Goal: Task Accomplishment & Management: Complete application form

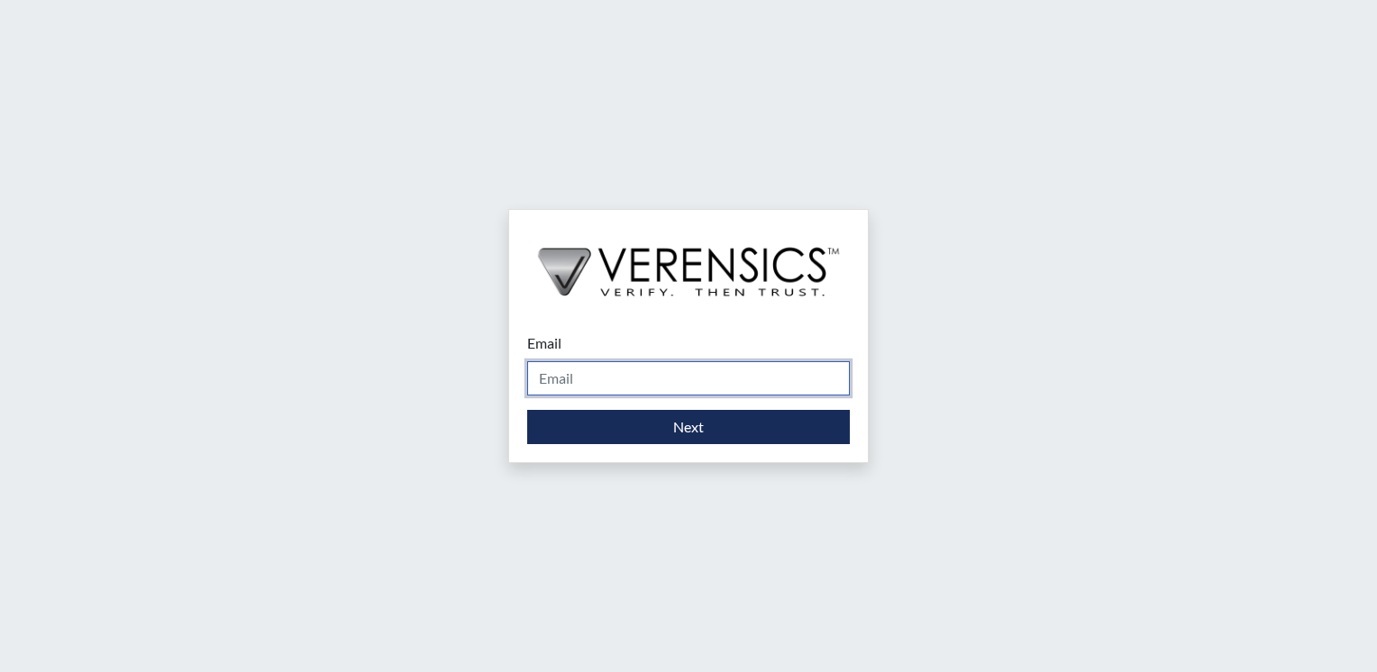
click at [697, 383] on input "Email" at bounding box center [688, 378] width 323 height 34
type input "[PERSON_NAME][EMAIL_ADDRESS][PERSON_NAME][DOMAIN_NAME]"
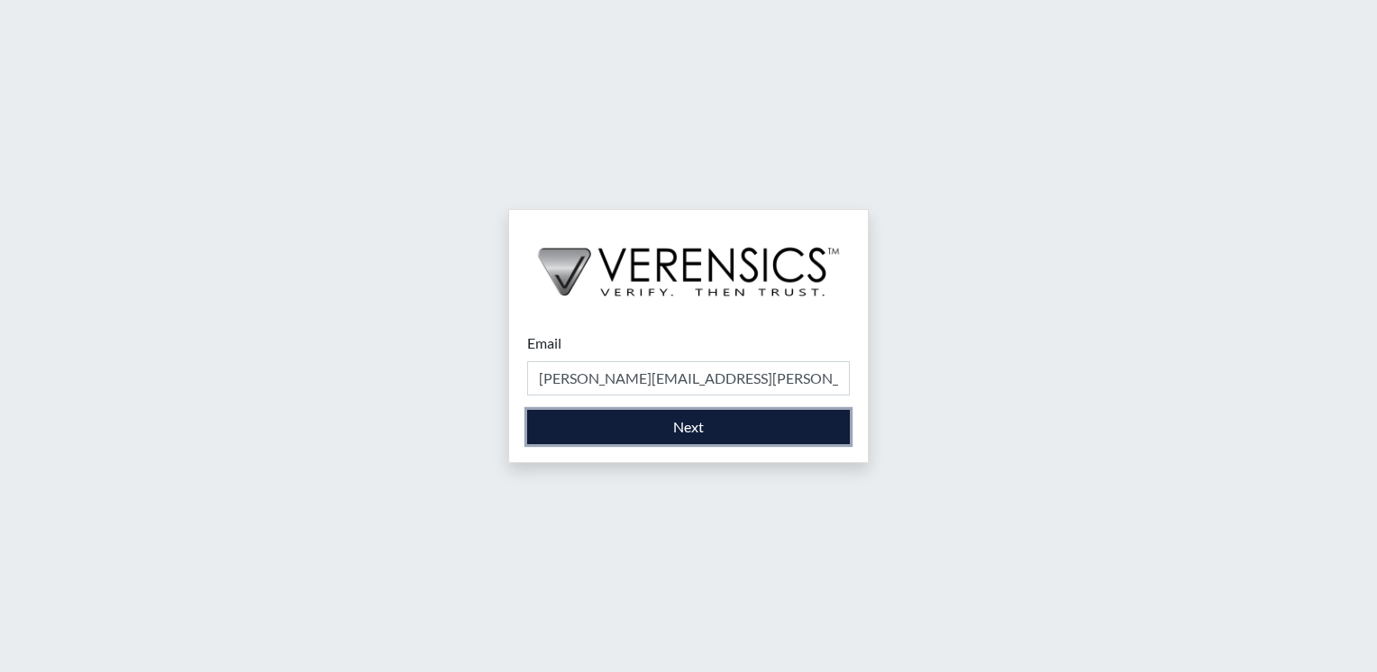
click at [696, 423] on button "Next" at bounding box center [688, 427] width 323 height 34
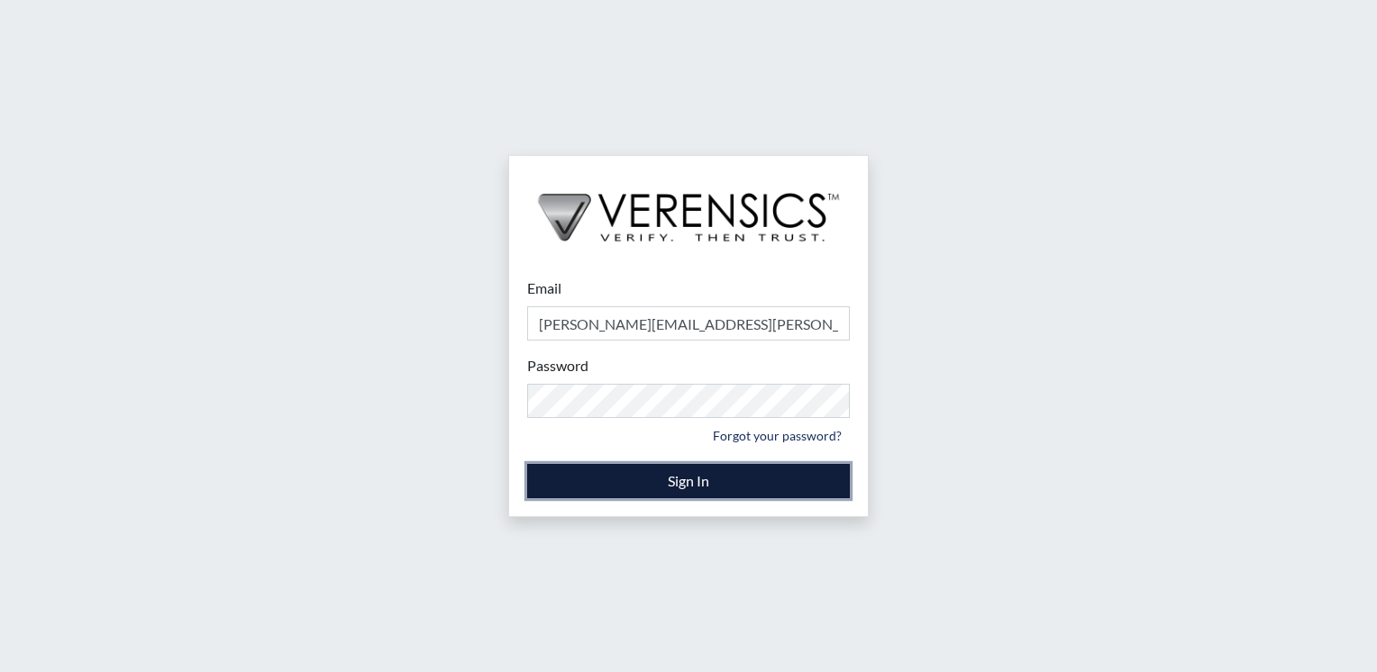
click at [678, 486] on button "Sign In" at bounding box center [688, 481] width 323 height 34
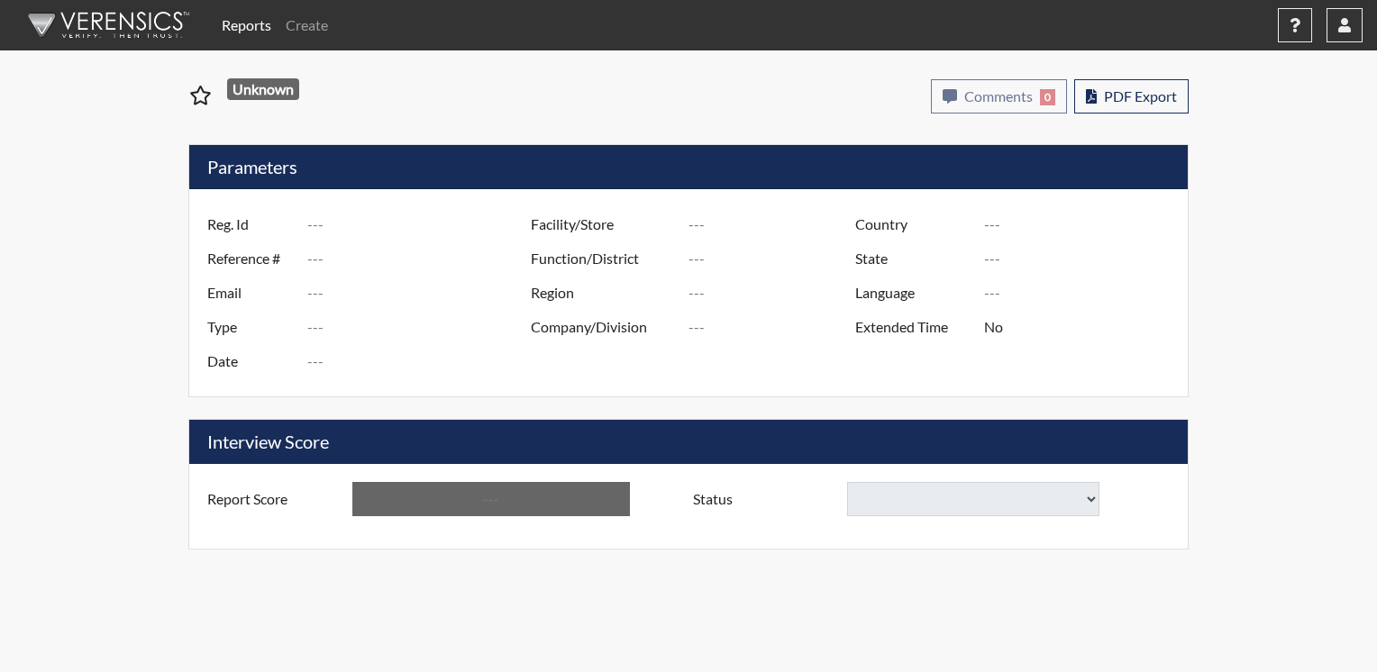
type input "Love"
type input "51116"
type input "seanlove110@gmail.com"
type input "Corrections Pre-Employment"
type input "Sep 5, 2025"
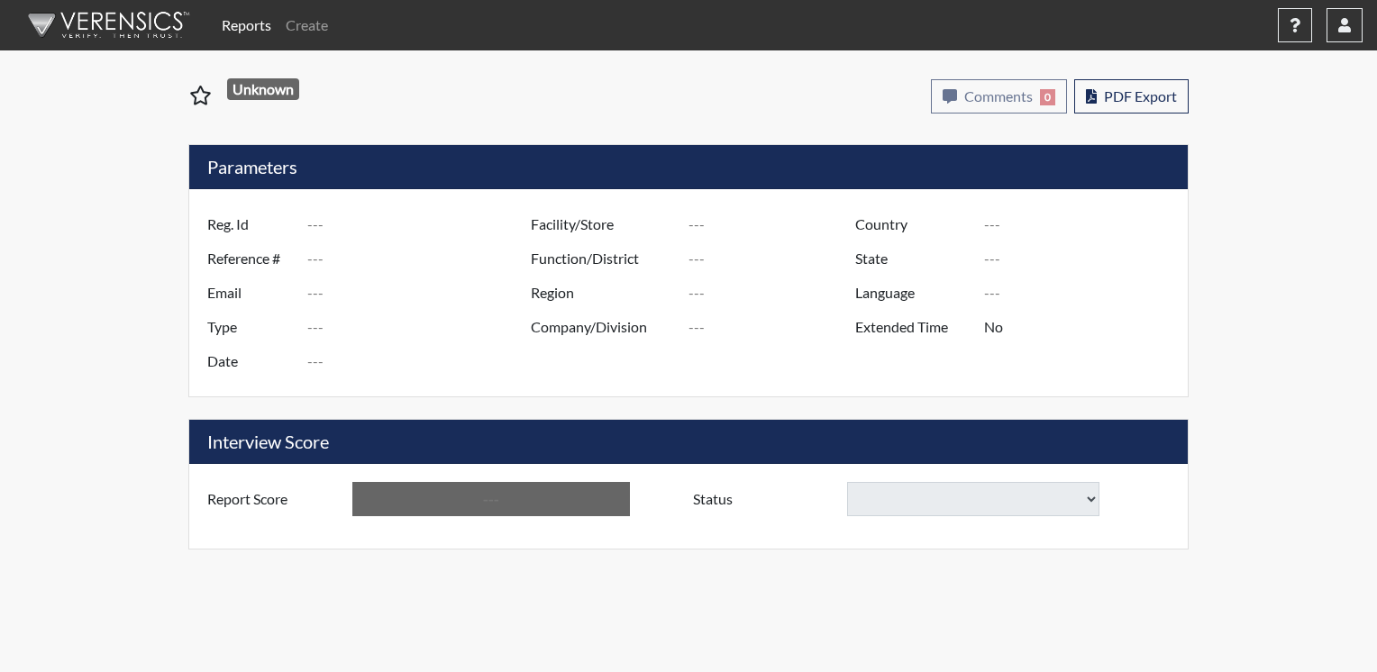
type input "TCC"
type input "[GEOGRAPHIC_DATA]"
type input "[US_STATE]"
type input "English"
type input "Yes"
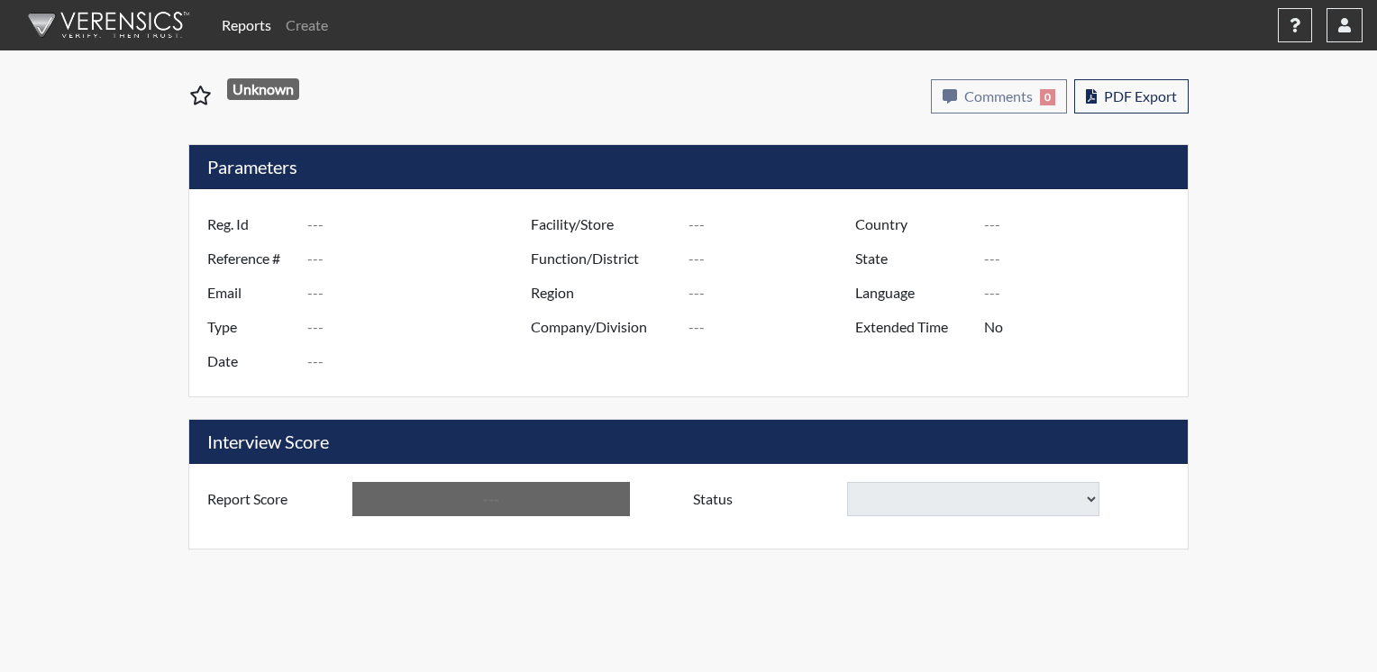
type input "Above Conditions"
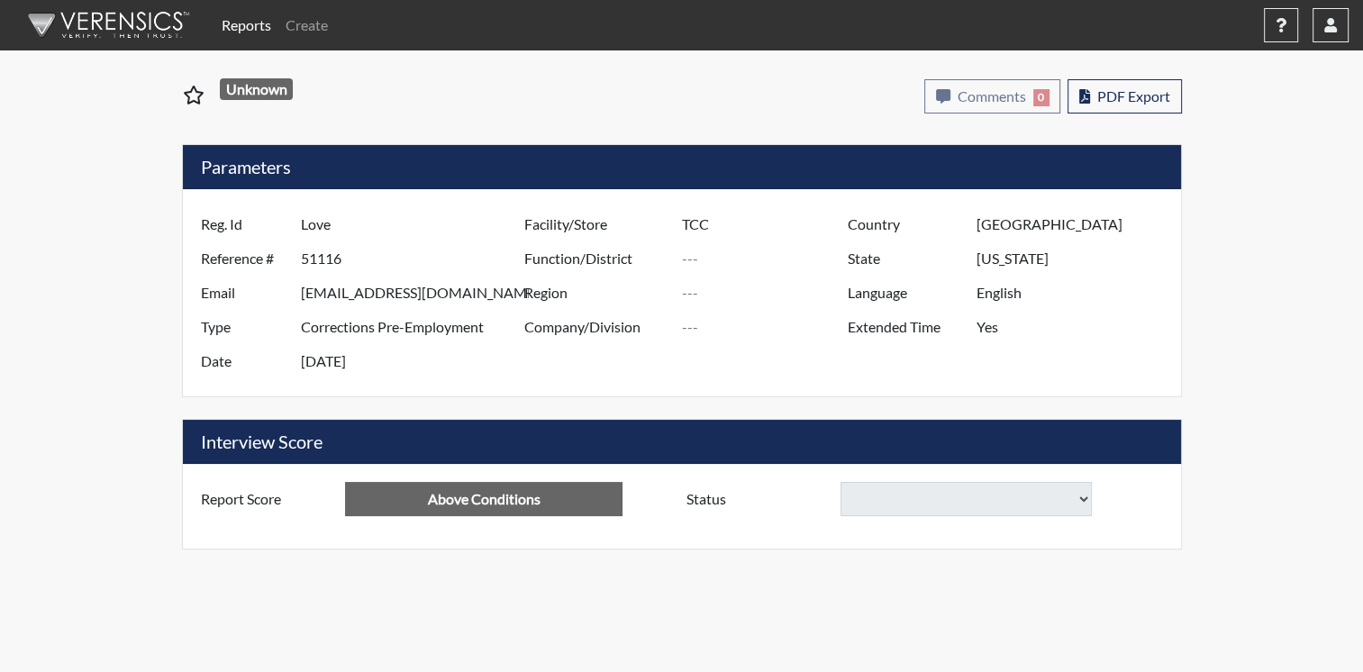
select select
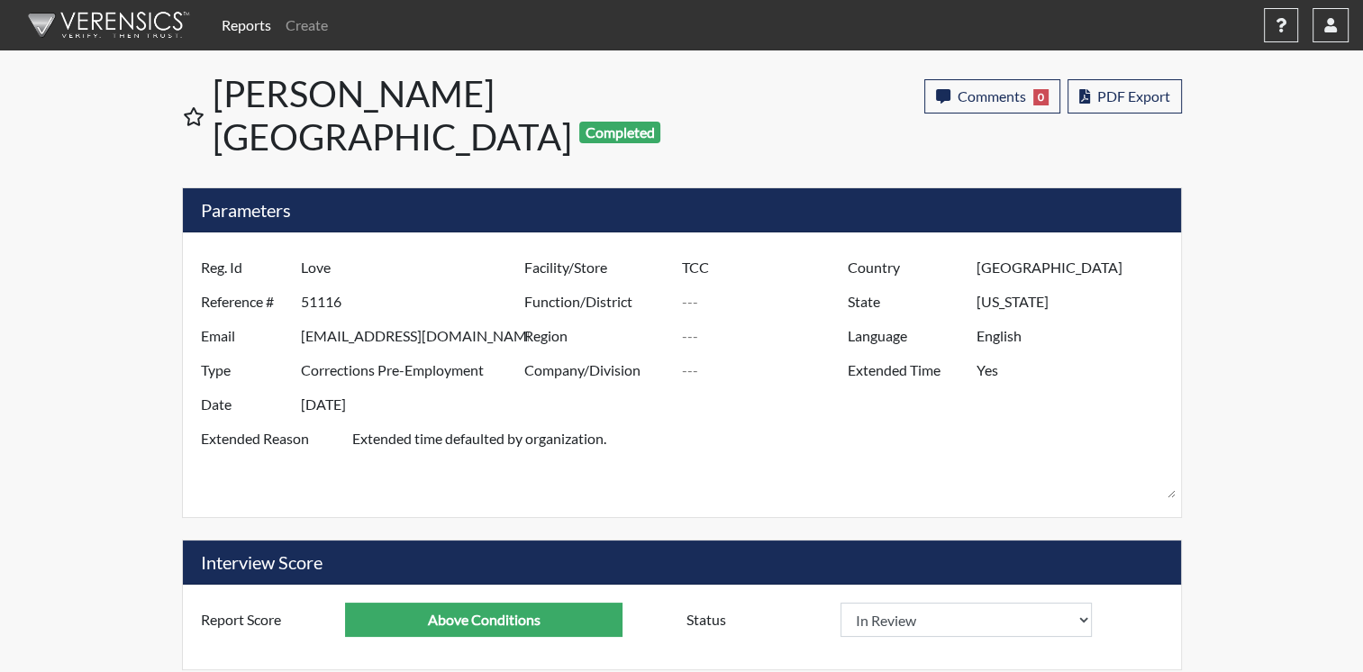
scroll to position [299, 749]
select select
click at [1135, 99] on span "PDF Export" at bounding box center [1133, 95] width 73 height 17
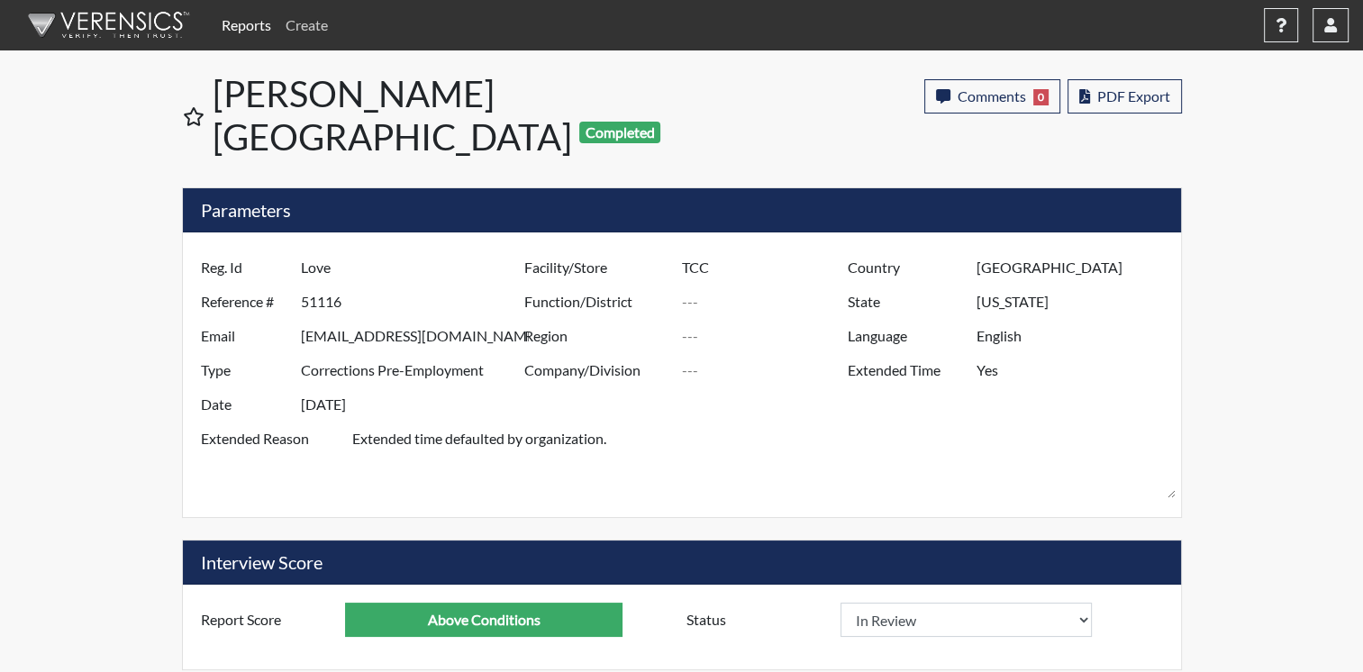
click at [303, 28] on link "Create" at bounding box center [306, 25] width 57 height 36
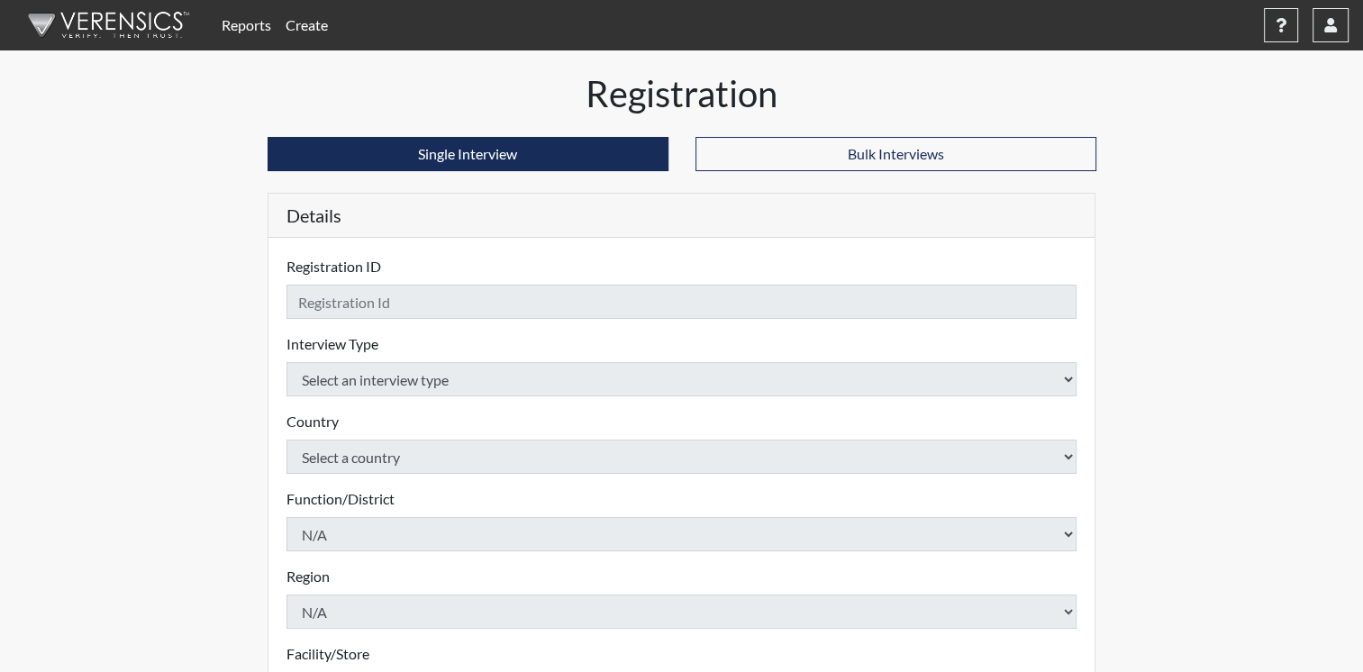
checkbox input "true"
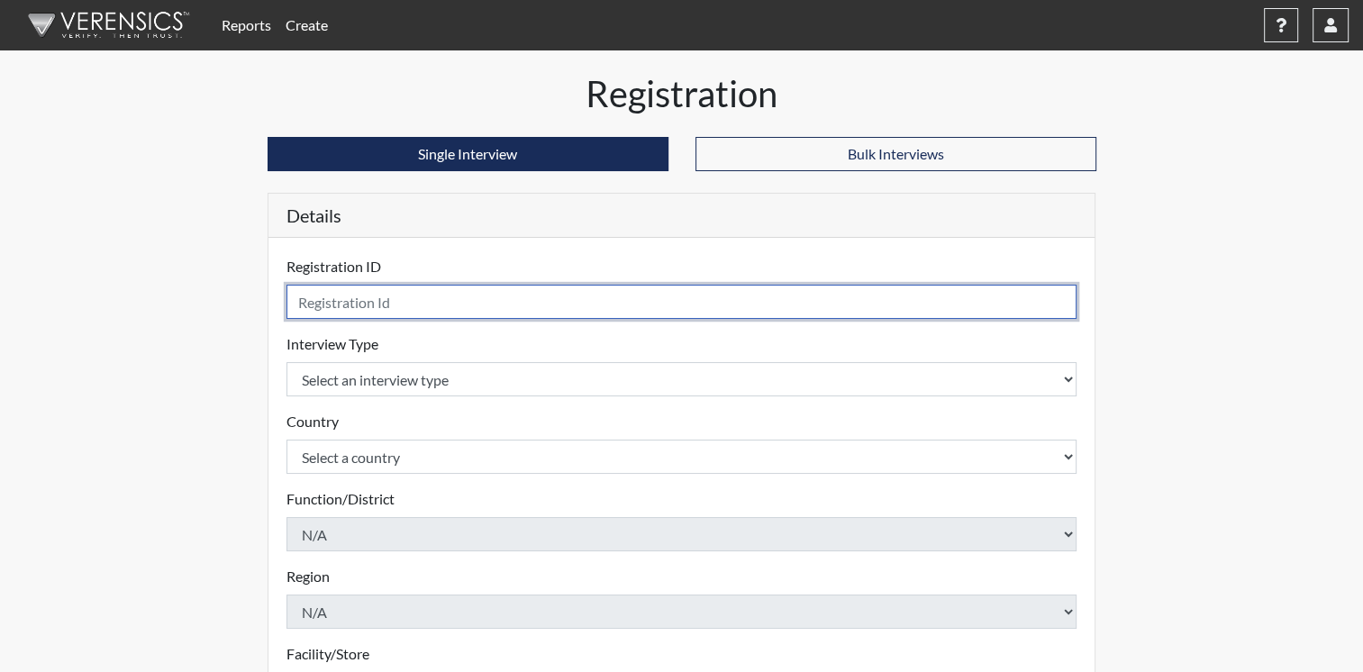
click at [388, 303] on input "text" at bounding box center [681, 302] width 791 height 34
type input "Max"
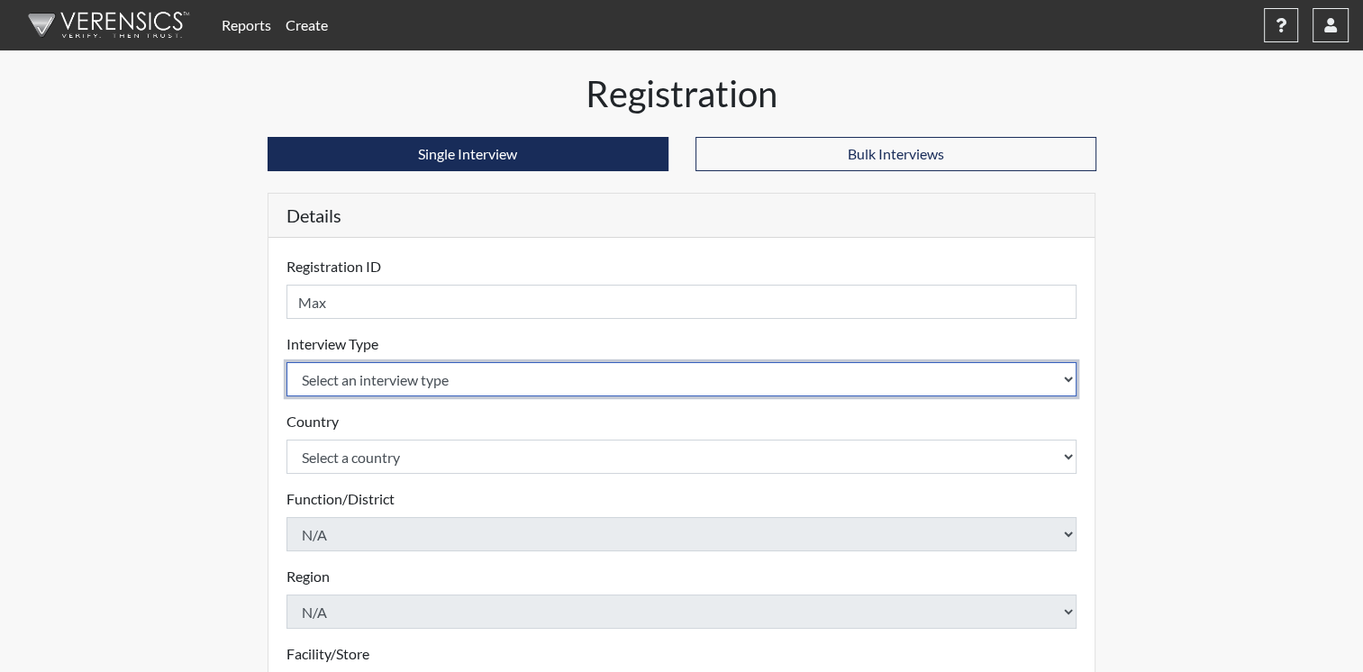
click at [1067, 376] on select "Select an interview type Corrections Pre-Employment" at bounding box center [681, 379] width 791 height 34
select select "ff733e93-e1bf-11ea-9c9f-0eff0cf7eb8f"
click at [286, 362] on select "Select an interview type Corrections Pre-Employment" at bounding box center [681, 379] width 791 height 34
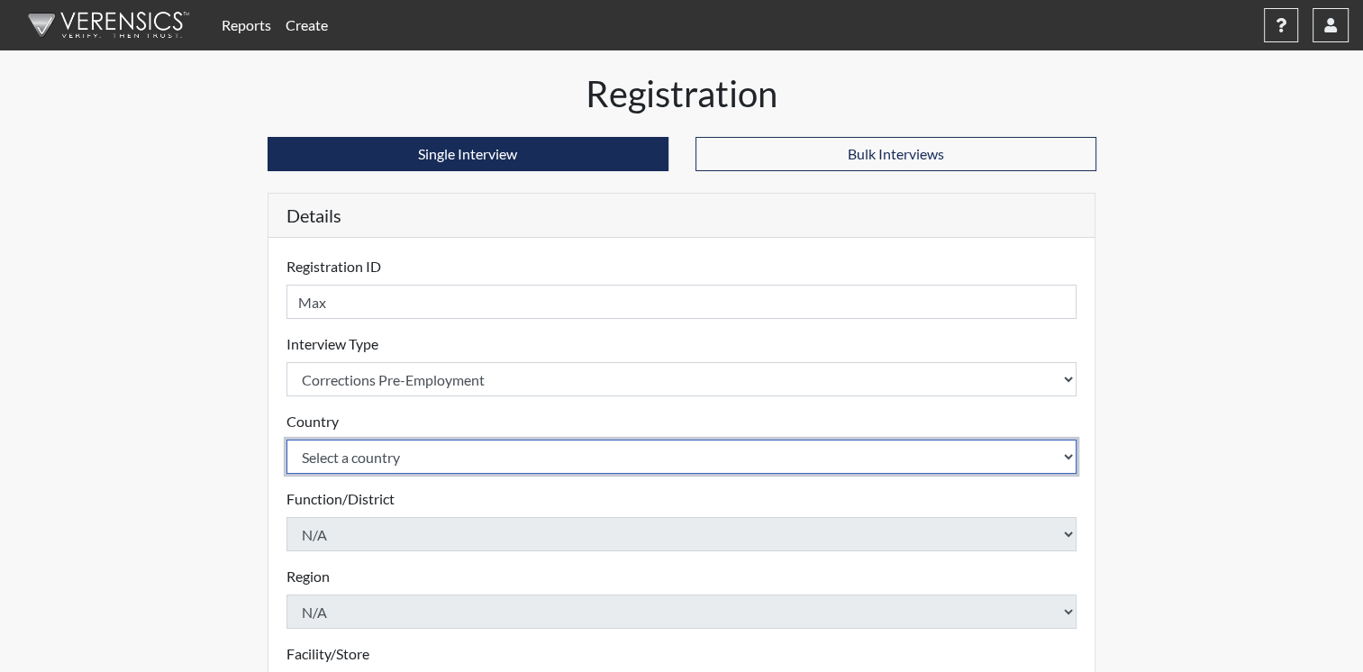
click at [1067, 452] on select "Select a country [GEOGRAPHIC_DATA] [GEOGRAPHIC_DATA]" at bounding box center [681, 457] width 791 height 34
select select "united-states-of-[GEOGRAPHIC_DATA]"
click at [286, 440] on select "Select a country [GEOGRAPHIC_DATA] [GEOGRAPHIC_DATA]" at bounding box center [681, 457] width 791 height 34
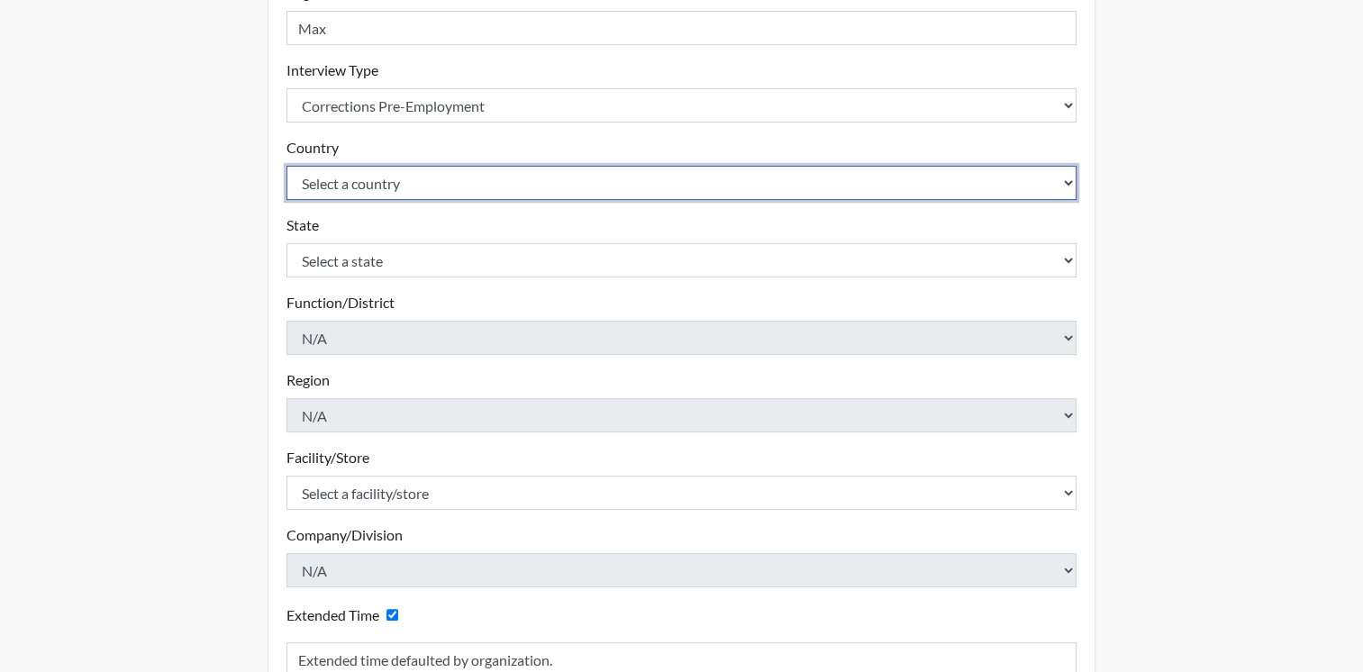
scroll to position [272, 0]
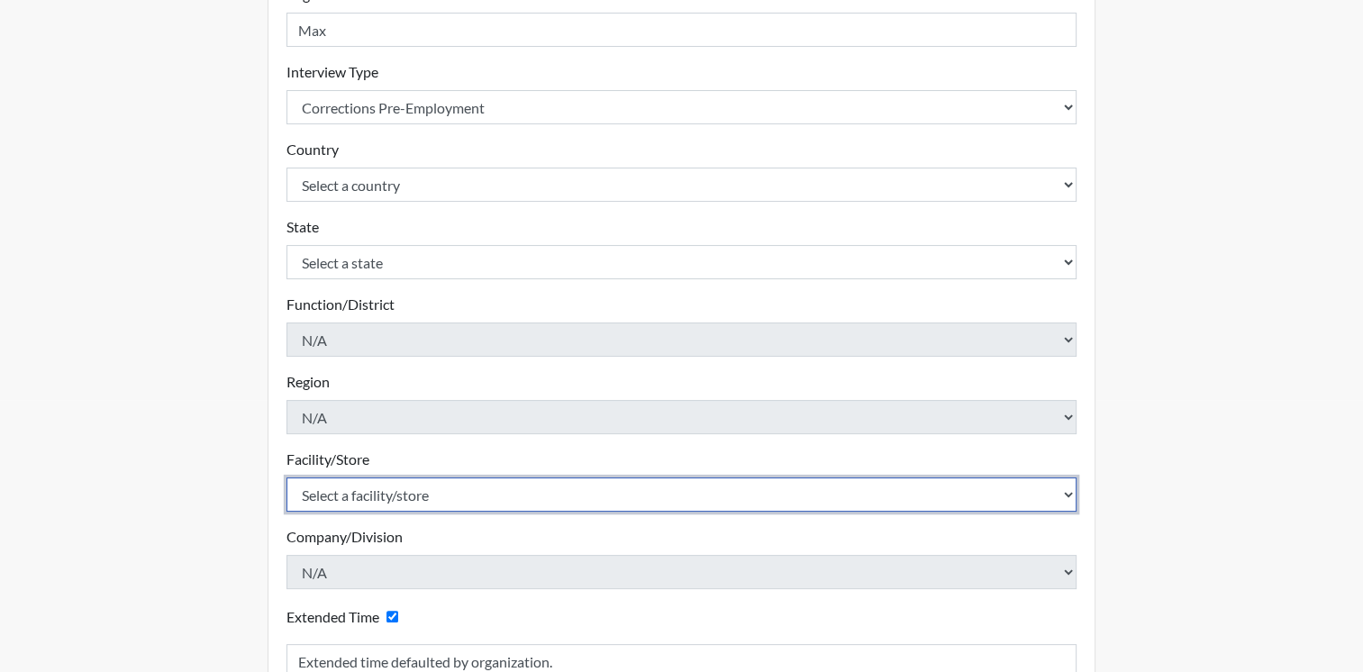
click at [1067, 492] on select "Select a facility/store ADAPT CCC Pathways/[GEOGRAPHIC_DATA] TCC" at bounding box center [681, 494] width 791 height 34
select select "c0089e54-acf4-4f98-a681-b51a00f91fb7"
click at [286, 477] on select "Select a facility/store ADAPT CCC Pathways/[GEOGRAPHIC_DATA] TCC" at bounding box center [681, 494] width 791 height 34
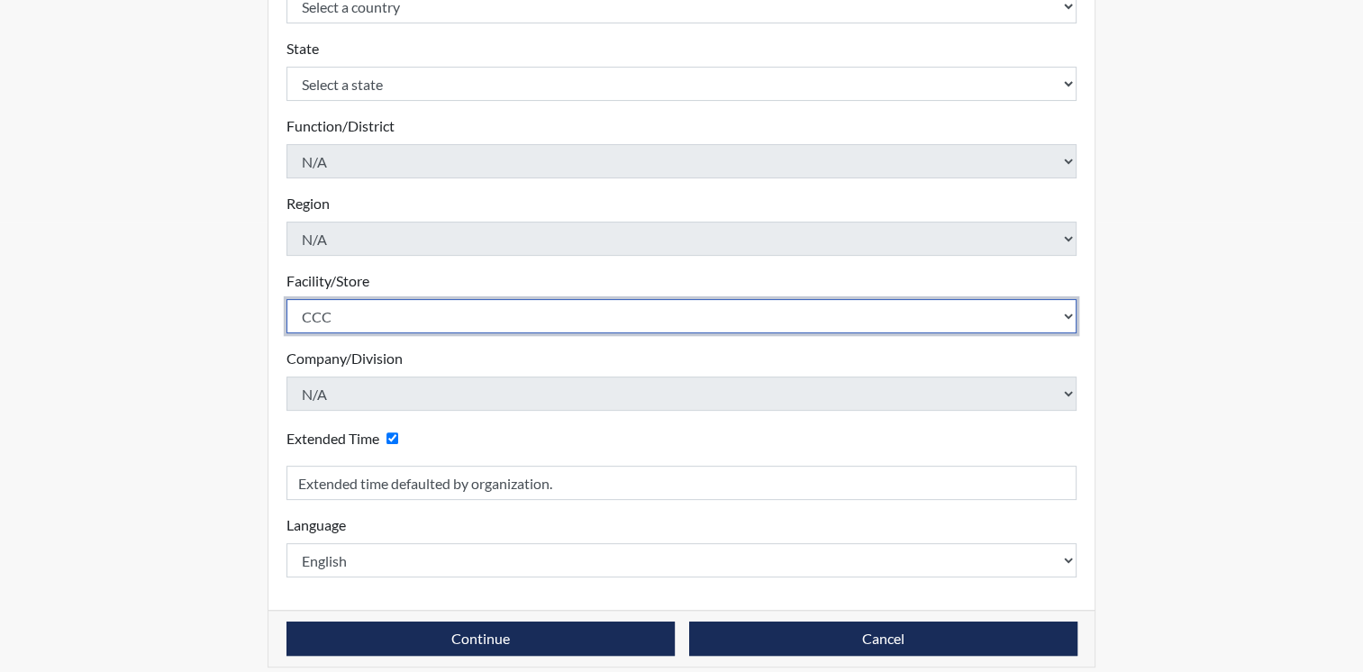
scroll to position [465, 0]
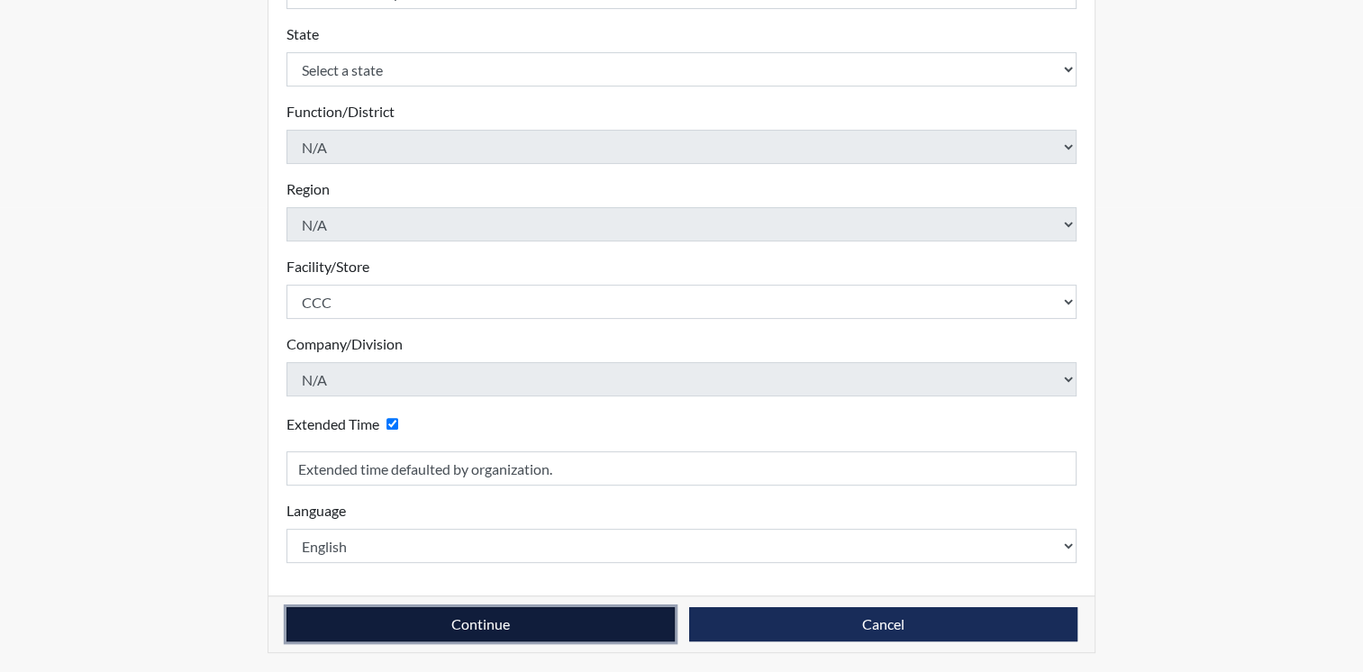
click at [452, 620] on button "Continue" at bounding box center [480, 624] width 388 height 34
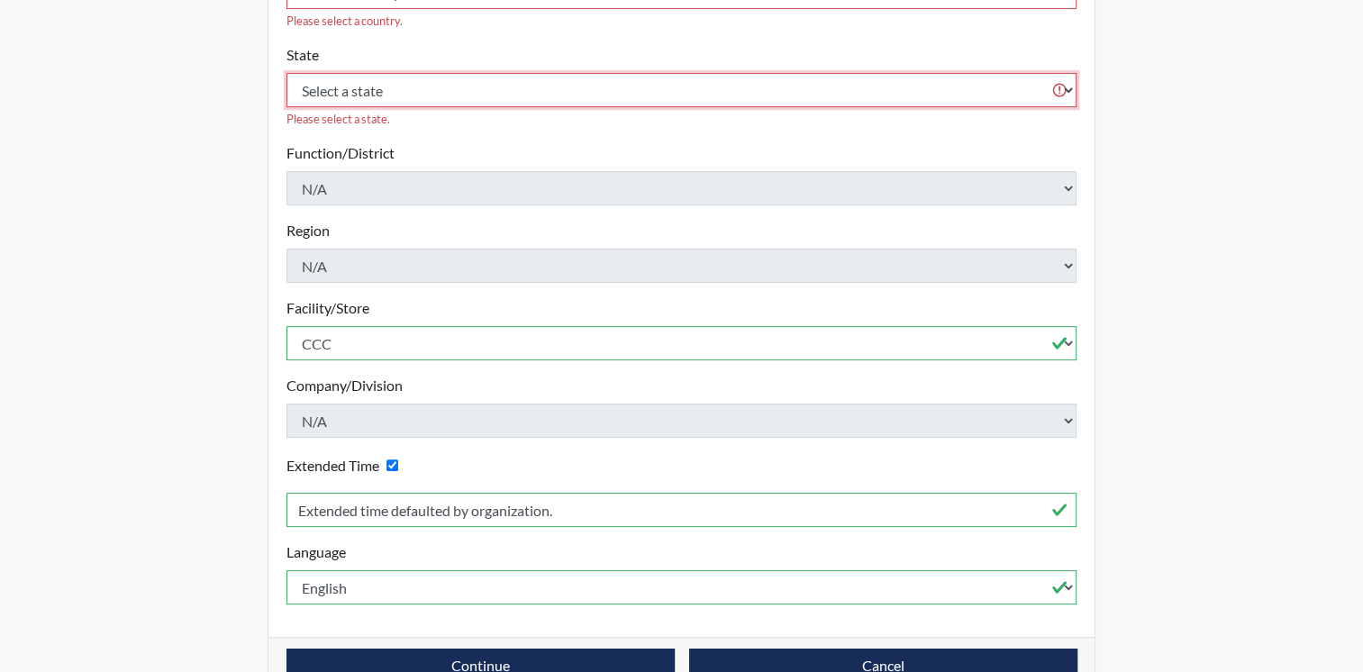
click at [999, 73] on select "Select a state [US_STATE] [US_STATE] [US_STATE] [US_STATE] [US_STATE] [US_STATE…" at bounding box center [681, 90] width 791 height 34
select select "OH"
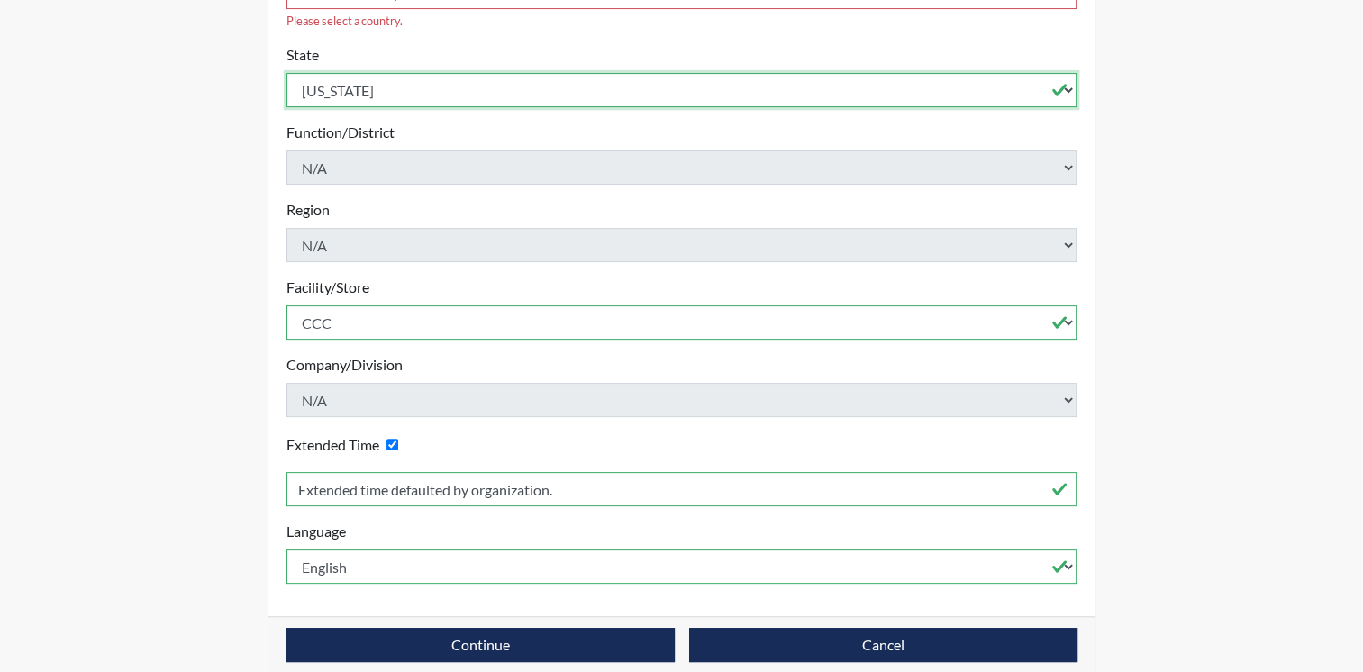
click at [286, 73] on select "Select a state [US_STATE] [US_STATE] [US_STATE] [US_STATE] [US_STATE] [US_STATE…" at bounding box center [681, 90] width 791 height 34
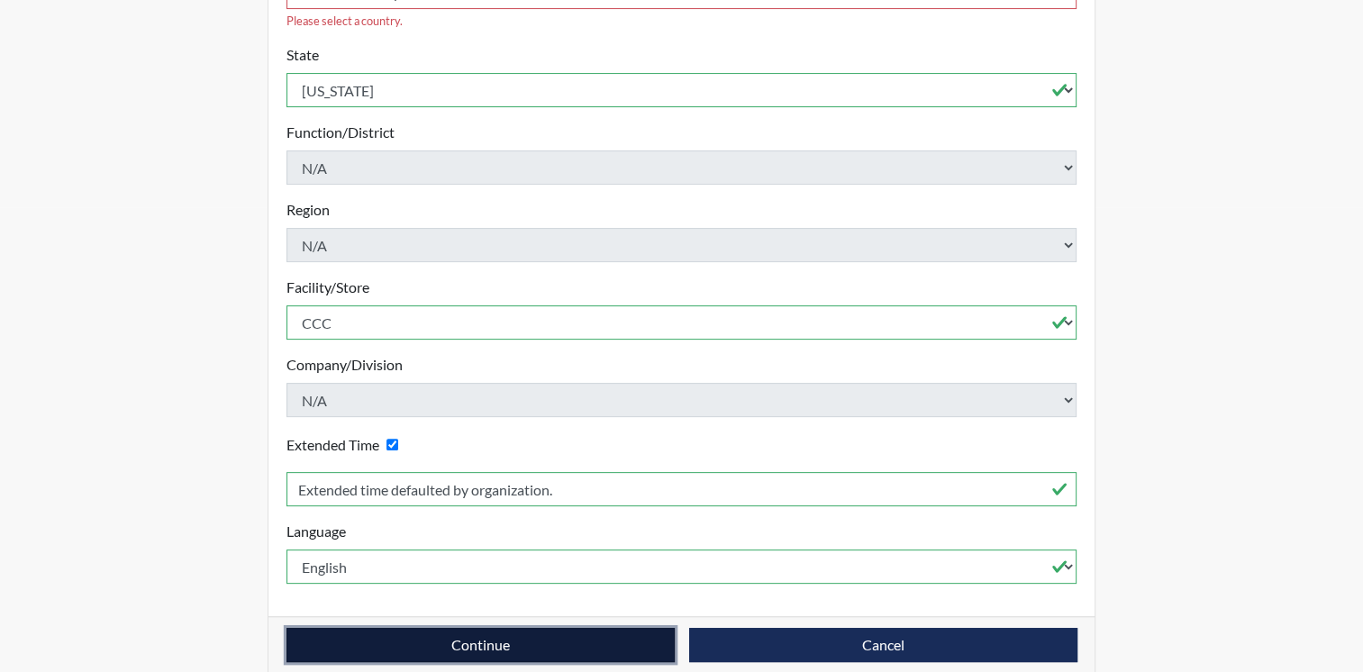
click at [522, 628] on button "Continue" at bounding box center [480, 645] width 388 height 34
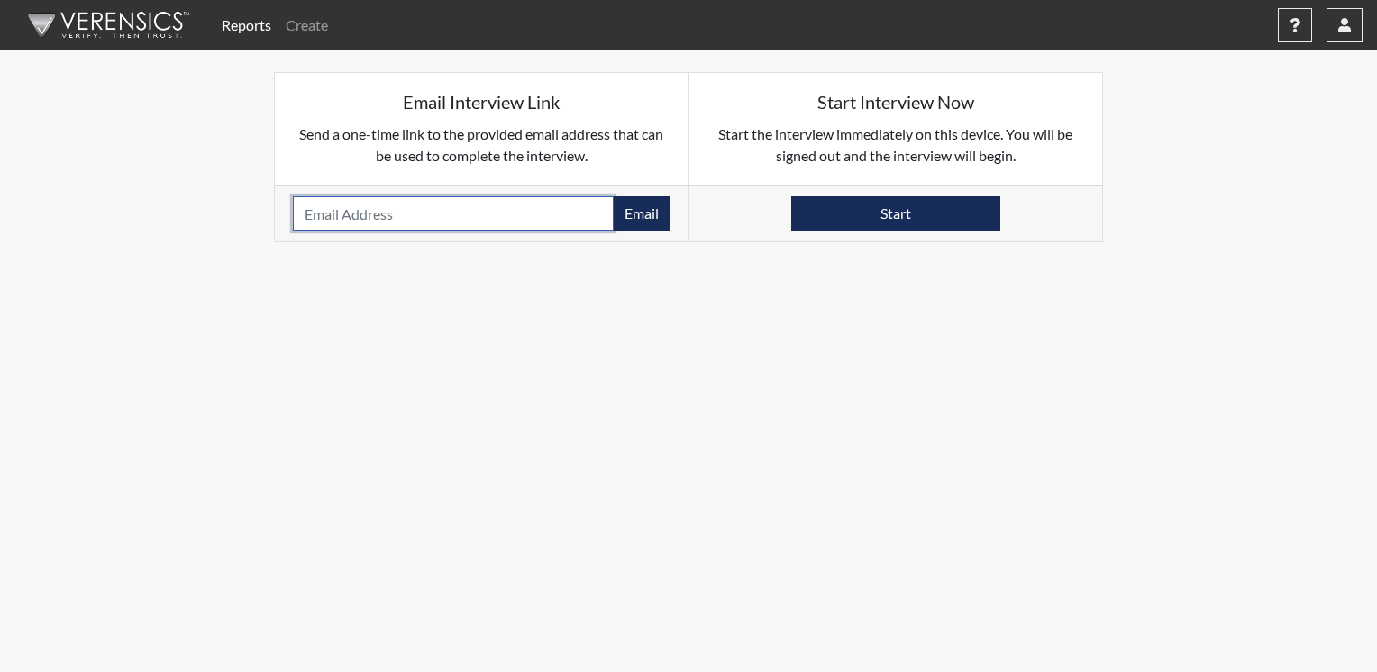
click at [513, 211] on input "email" at bounding box center [453, 213] width 321 height 34
type input "[PERSON_NAME][EMAIL_ADDRESS][DOMAIN_NAME]"
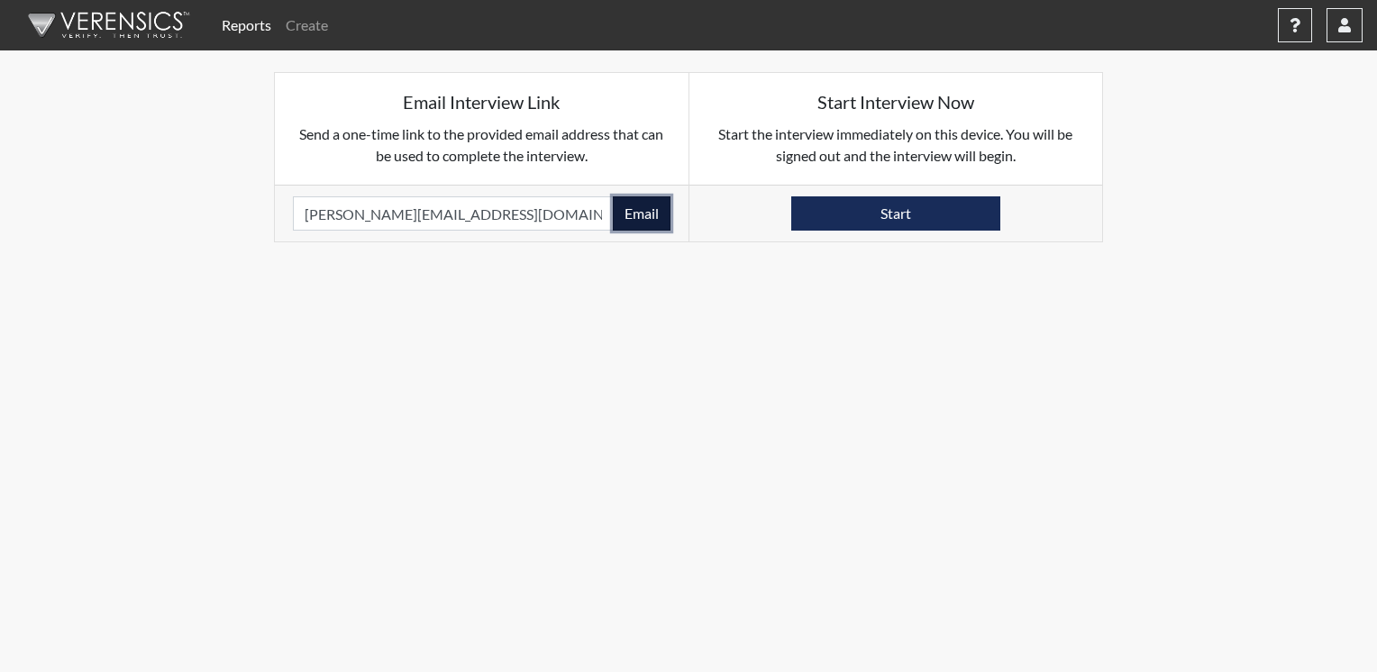
click at [627, 220] on button "Email" at bounding box center [642, 213] width 58 height 34
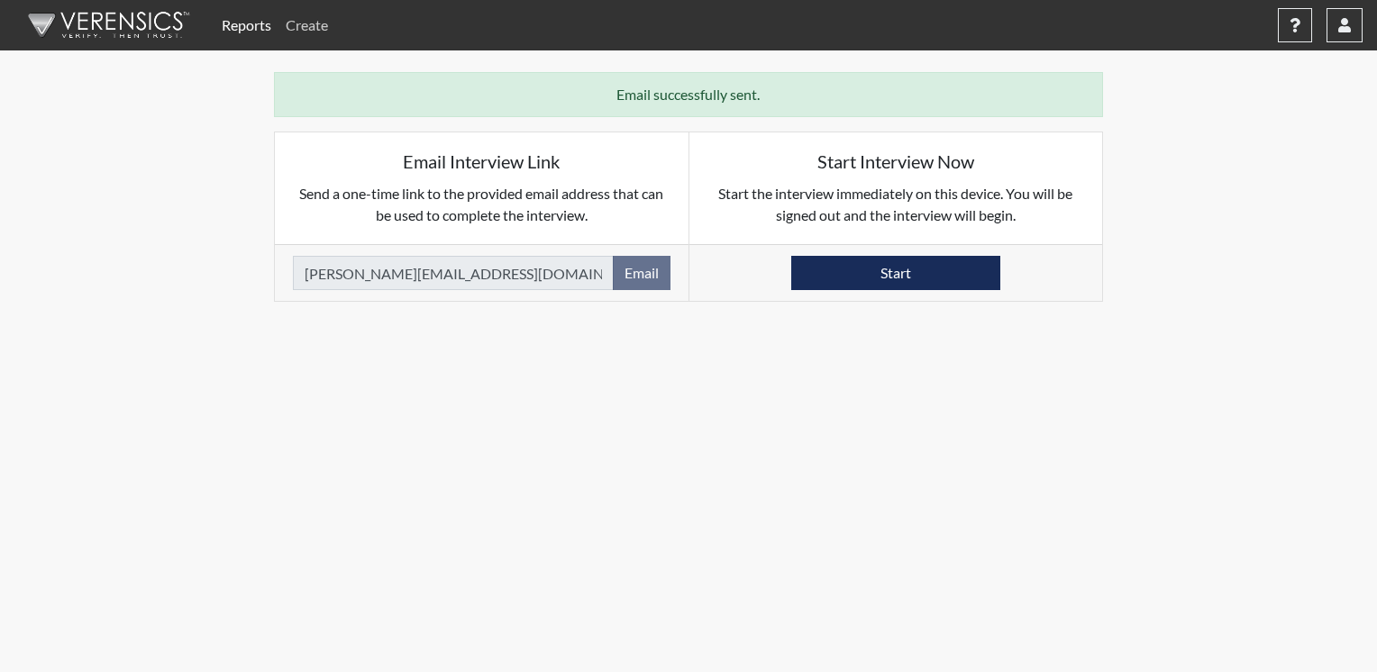
click at [305, 19] on link "Create" at bounding box center [306, 25] width 57 height 36
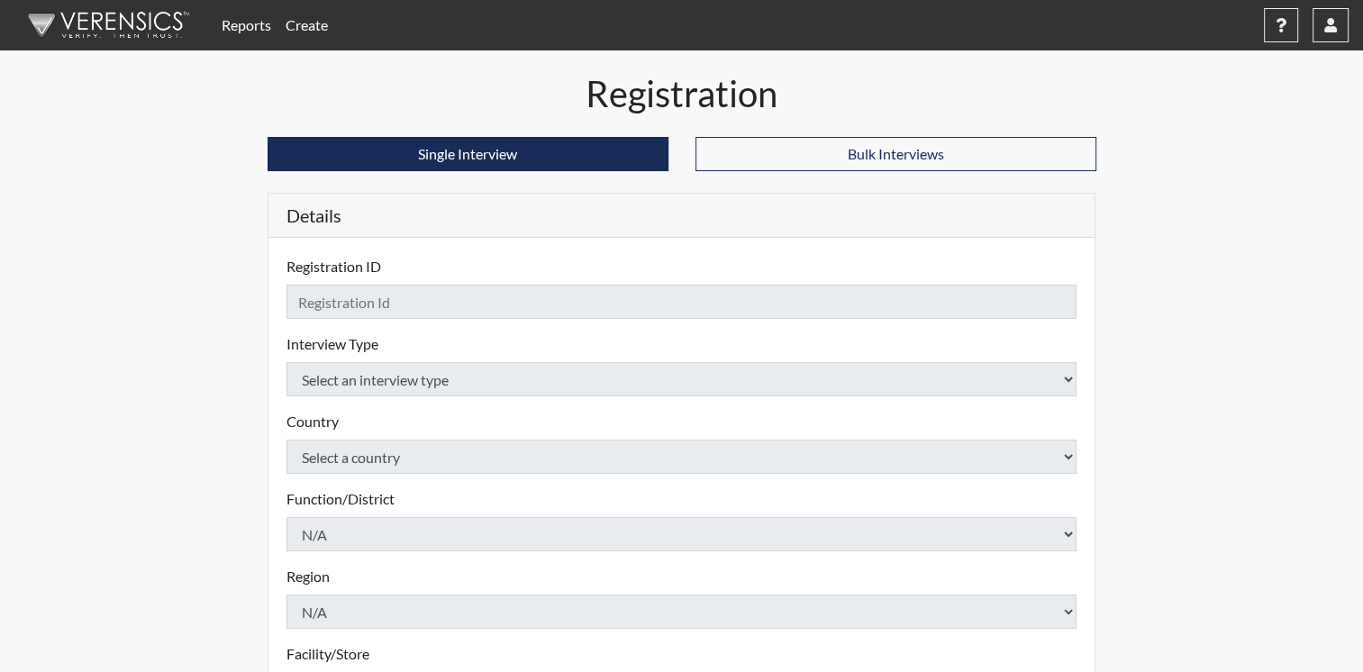
checkbox input "true"
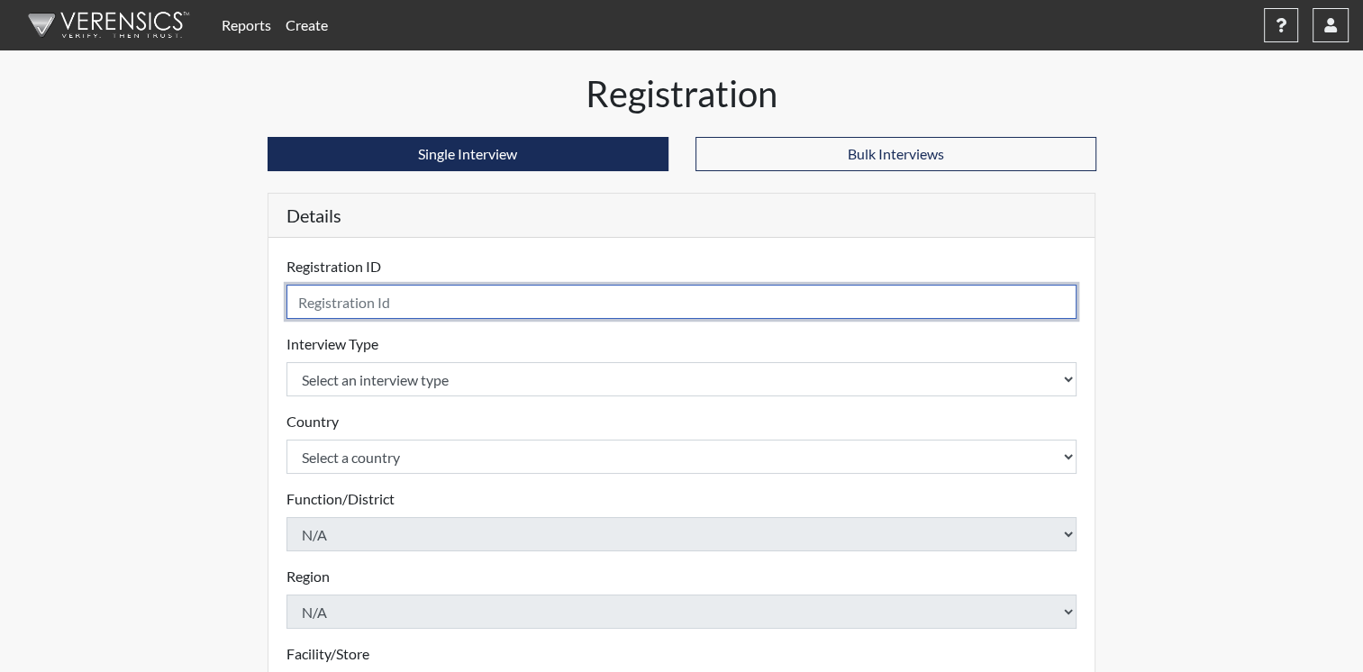
click at [359, 301] on input "text" at bounding box center [681, 302] width 791 height 34
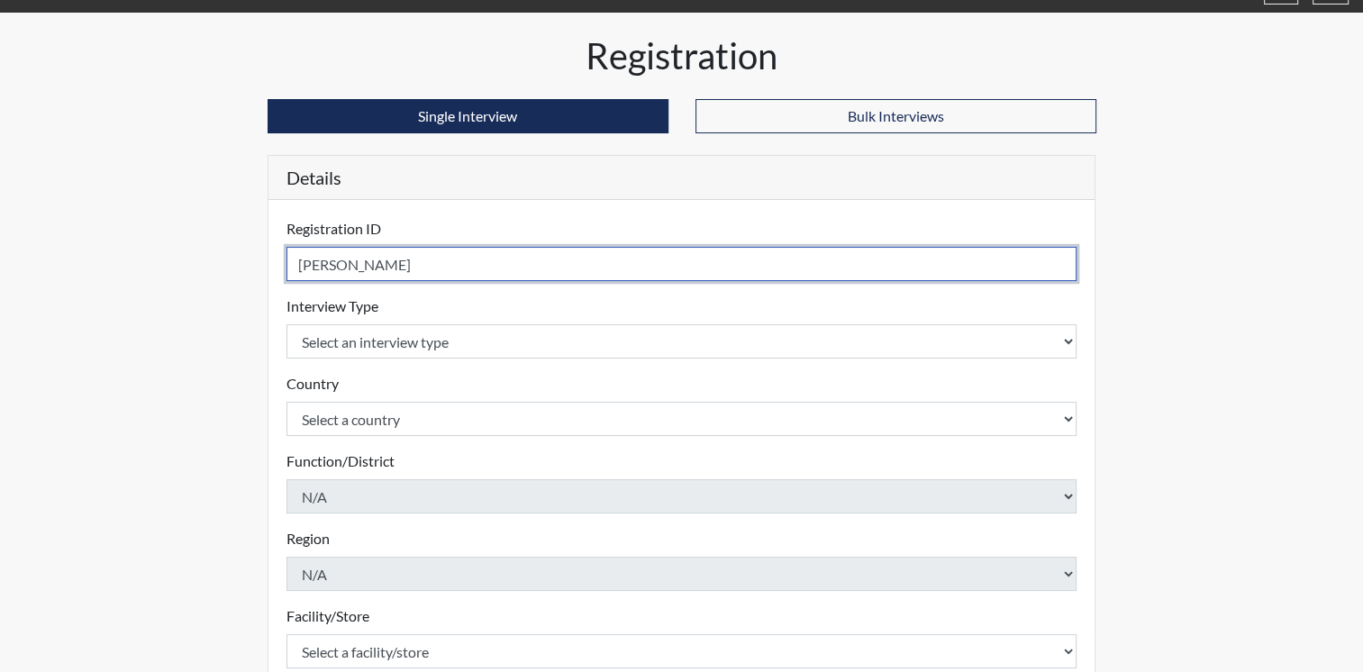
scroll to position [61, 0]
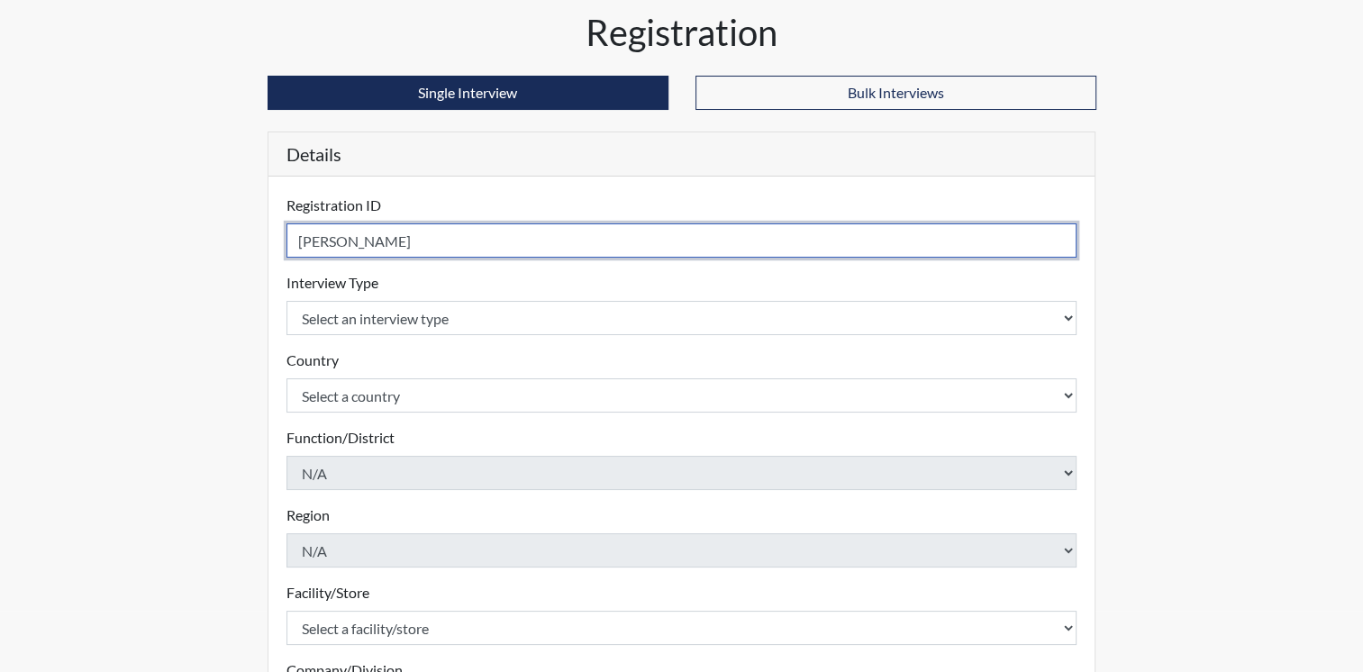
type input "[PERSON_NAME]"
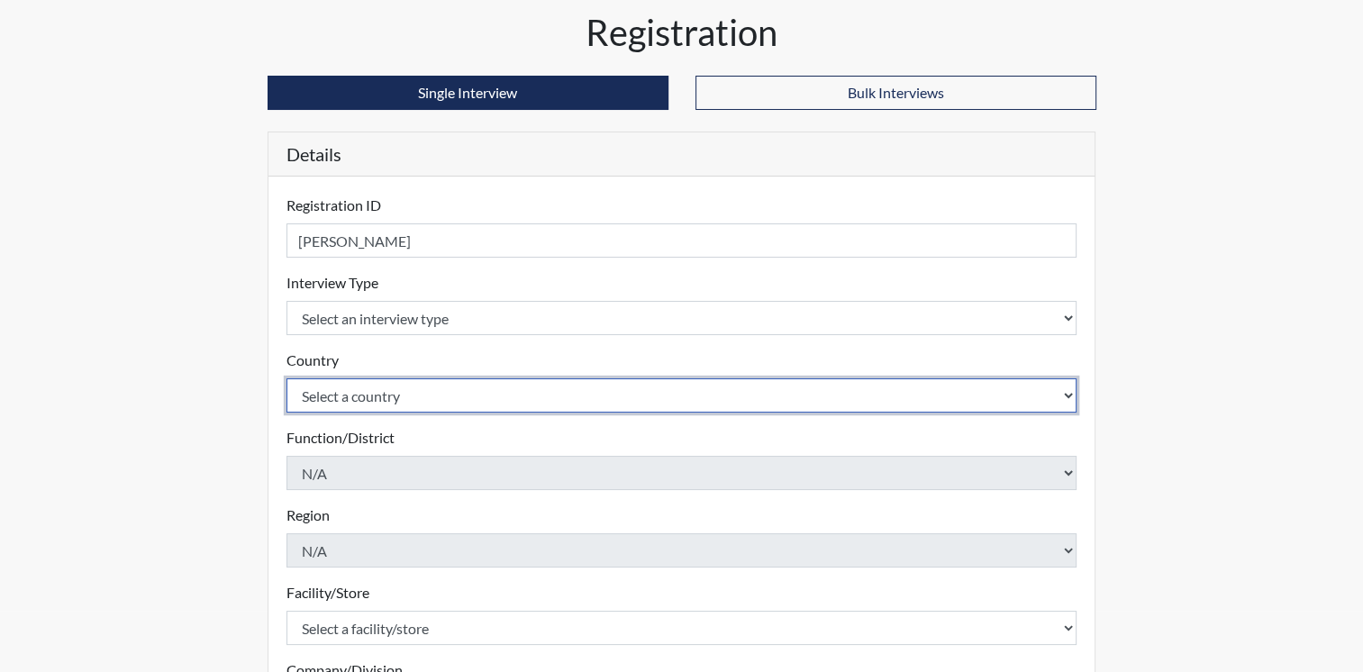
click at [1064, 391] on select "Select a country [GEOGRAPHIC_DATA] [GEOGRAPHIC_DATA]" at bounding box center [681, 395] width 791 height 34
select select "united-states-of-[GEOGRAPHIC_DATA]"
click at [286, 378] on select "Select a country [GEOGRAPHIC_DATA] [GEOGRAPHIC_DATA]" at bounding box center [681, 395] width 791 height 34
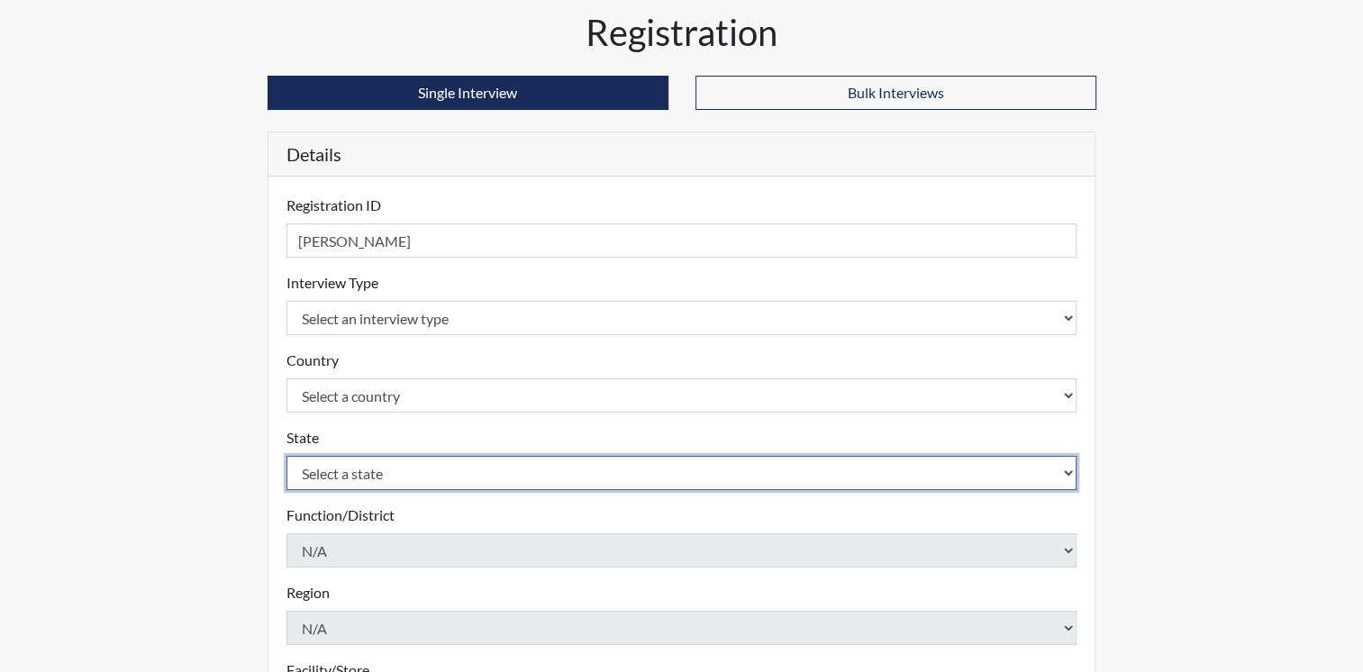
click at [1065, 470] on select "Select a state [US_STATE] [US_STATE] [US_STATE] [US_STATE] [US_STATE] [US_STATE…" at bounding box center [681, 473] width 791 height 34
select select "OH"
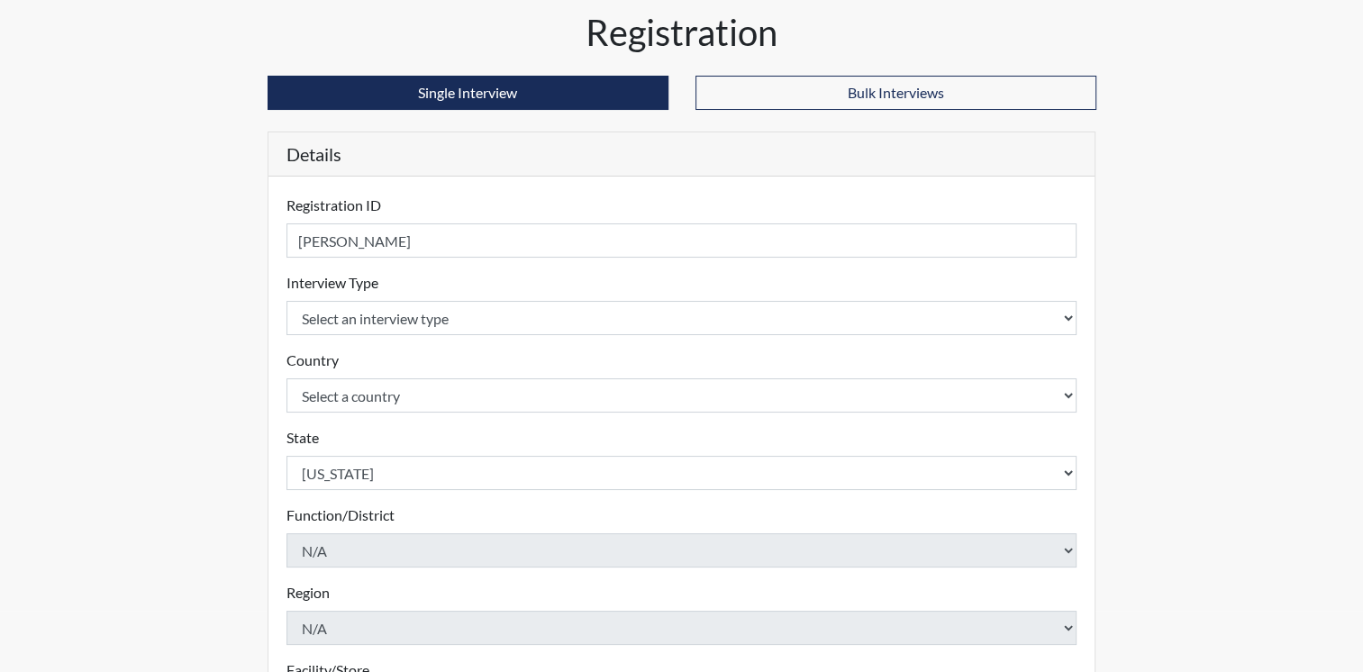
click at [1249, 370] on div "Reports Create Help Center × Verensics Best Practices How to successfully use t…" at bounding box center [681, 509] width 1363 height 1140
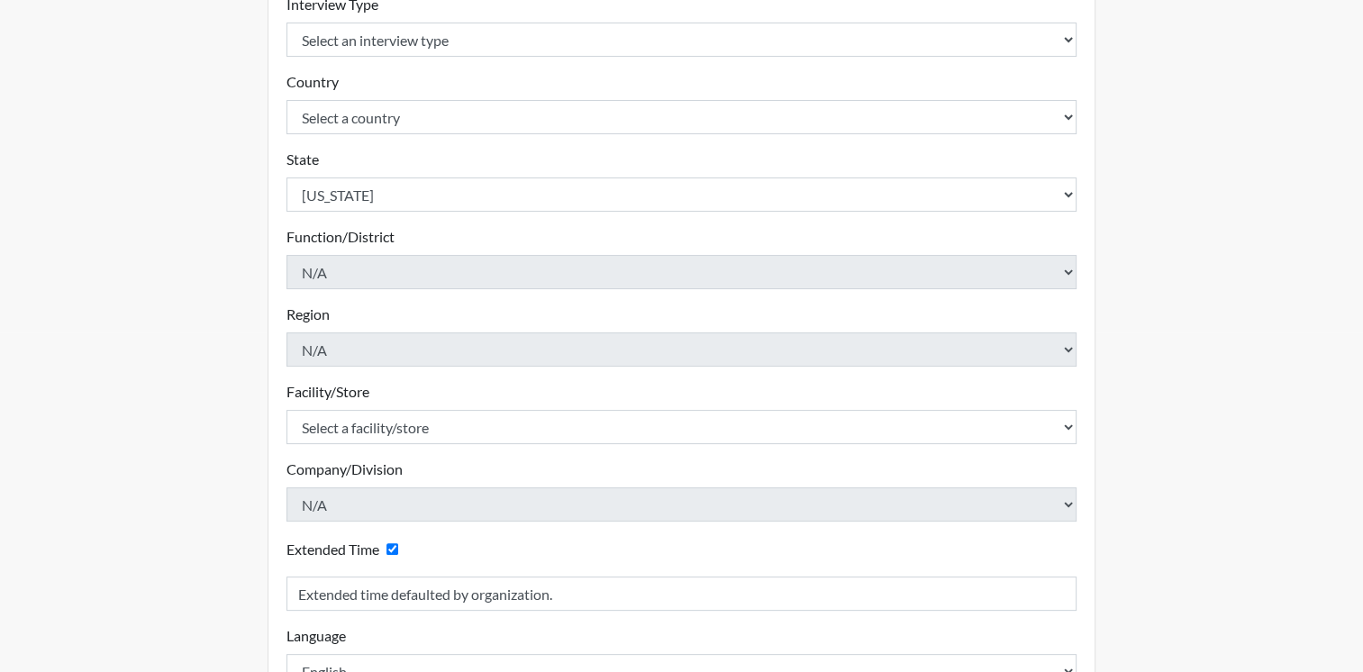
scroll to position [342, 0]
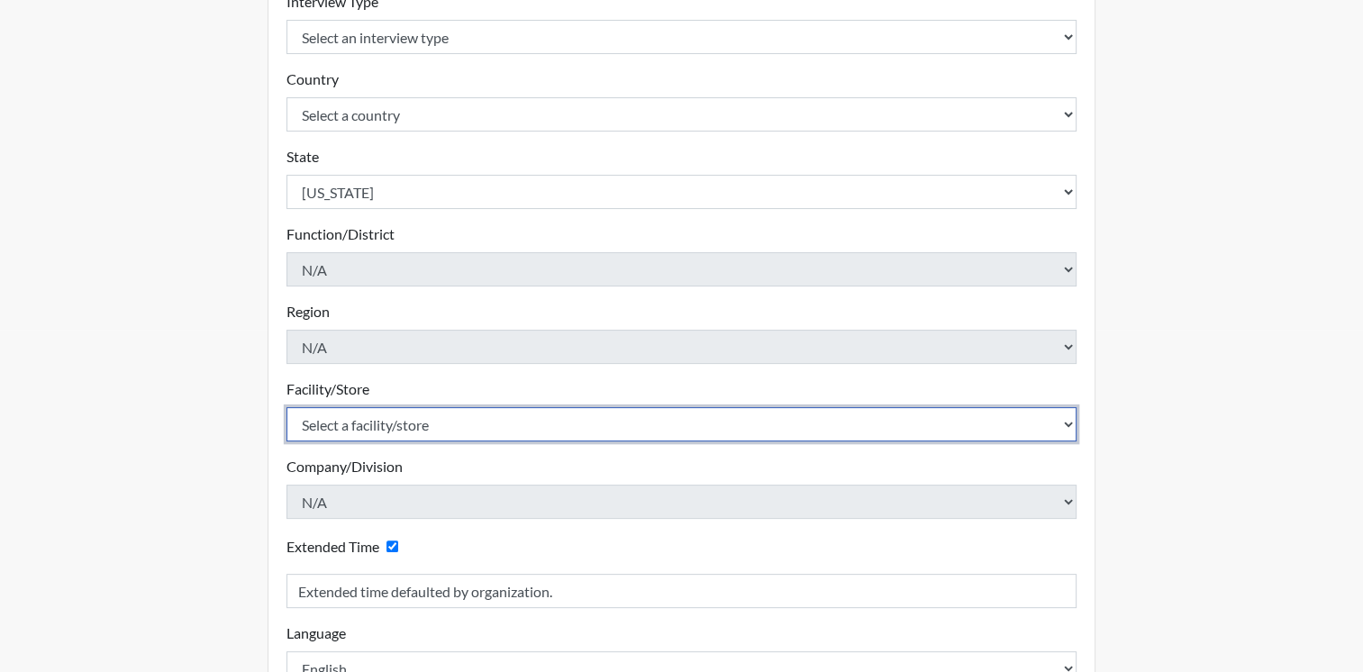
click at [1068, 421] on select "Select a facility/store ADAPT CCC Pathways/[GEOGRAPHIC_DATA] TCC" at bounding box center [681, 424] width 791 height 34
select select "c0089e54-acf4-4f98-a681-b51a00f91fb7"
click at [286, 407] on select "Select a facility/store ADAPT CCC Pathways/[GEOGRAPHIC_DATA] TCC" at bounding box center [681, 424] width 791 height 34
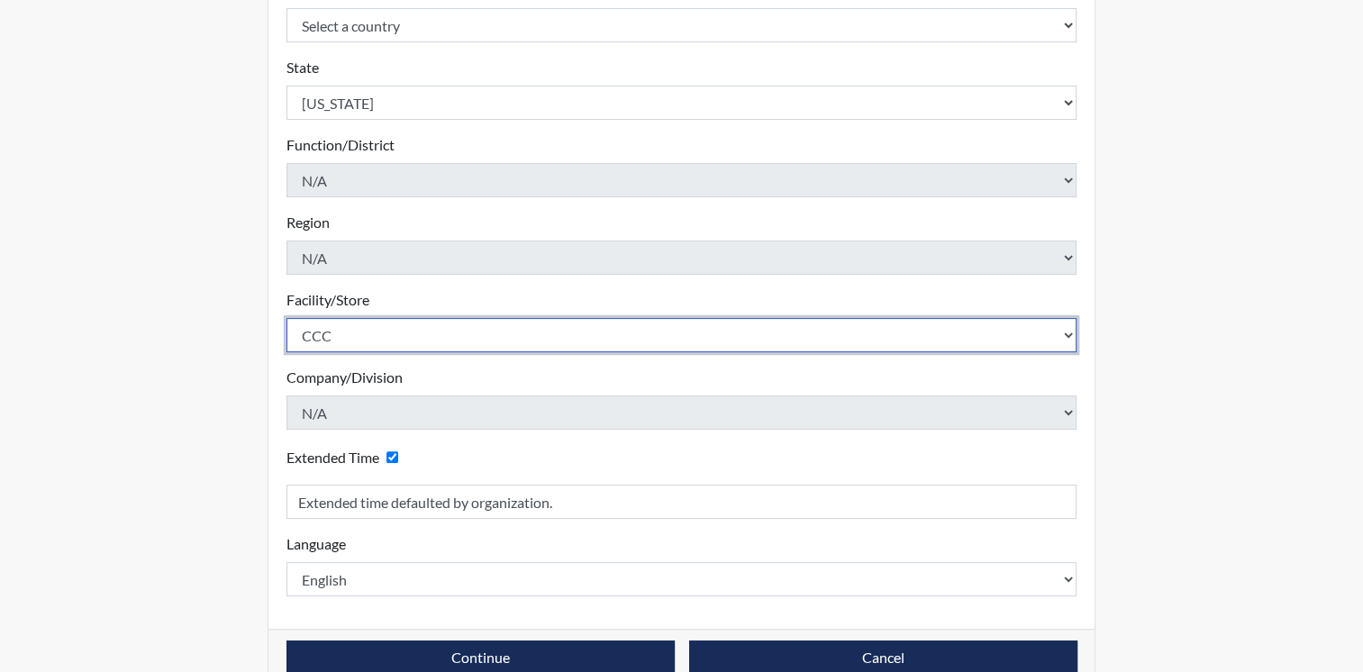
scroll to position [465, 0]
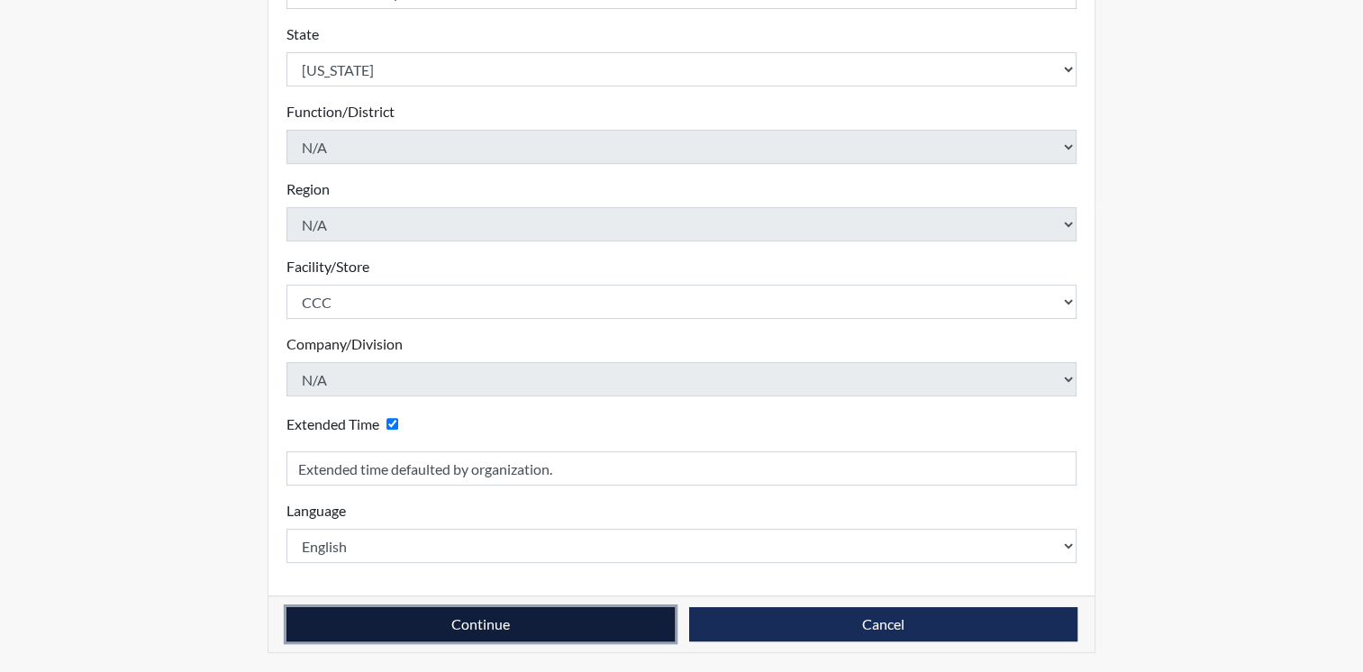
click at [485, 614] on button "Continue" at bounding box center [480, 624] width 388 height 34
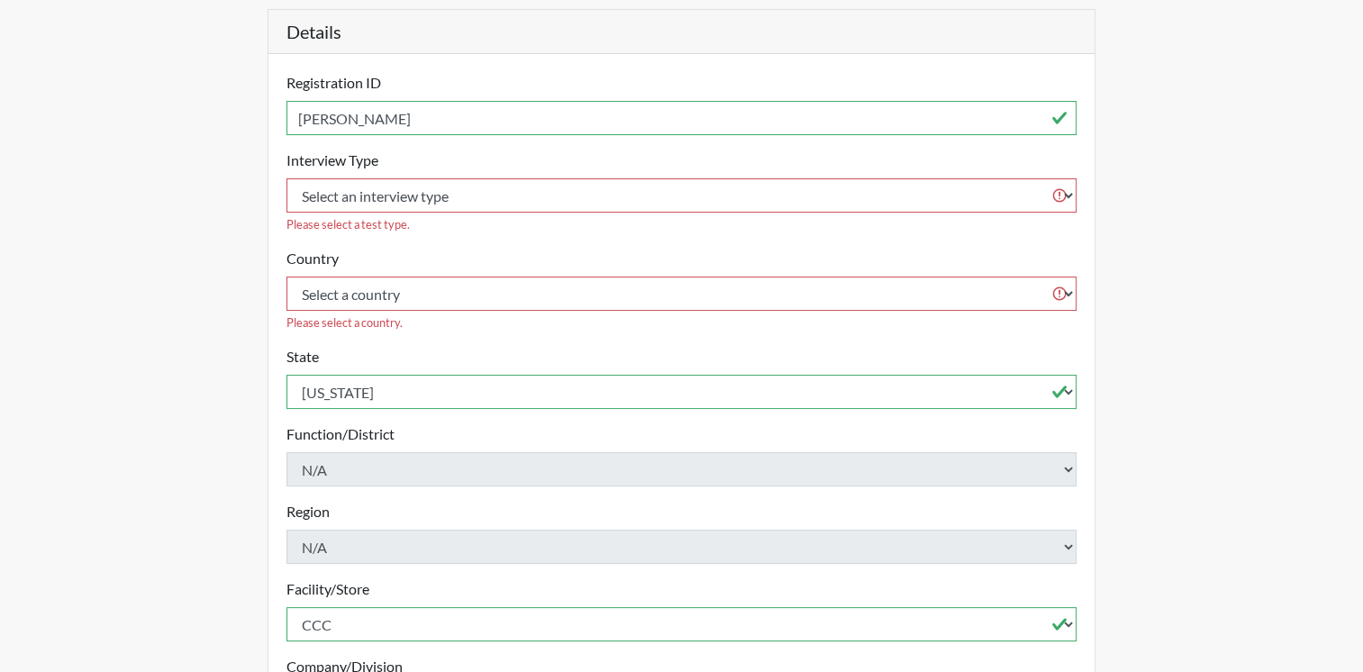
scroll to position [186, 0]
click at [1039, 194] on select "Select an interview type Corrections Pre-Employment" at bounding box center [681, 193] width 791 height 34
select select "ff733e93-e1bf-11ea-9c9f-0eff0cf7eb8f"
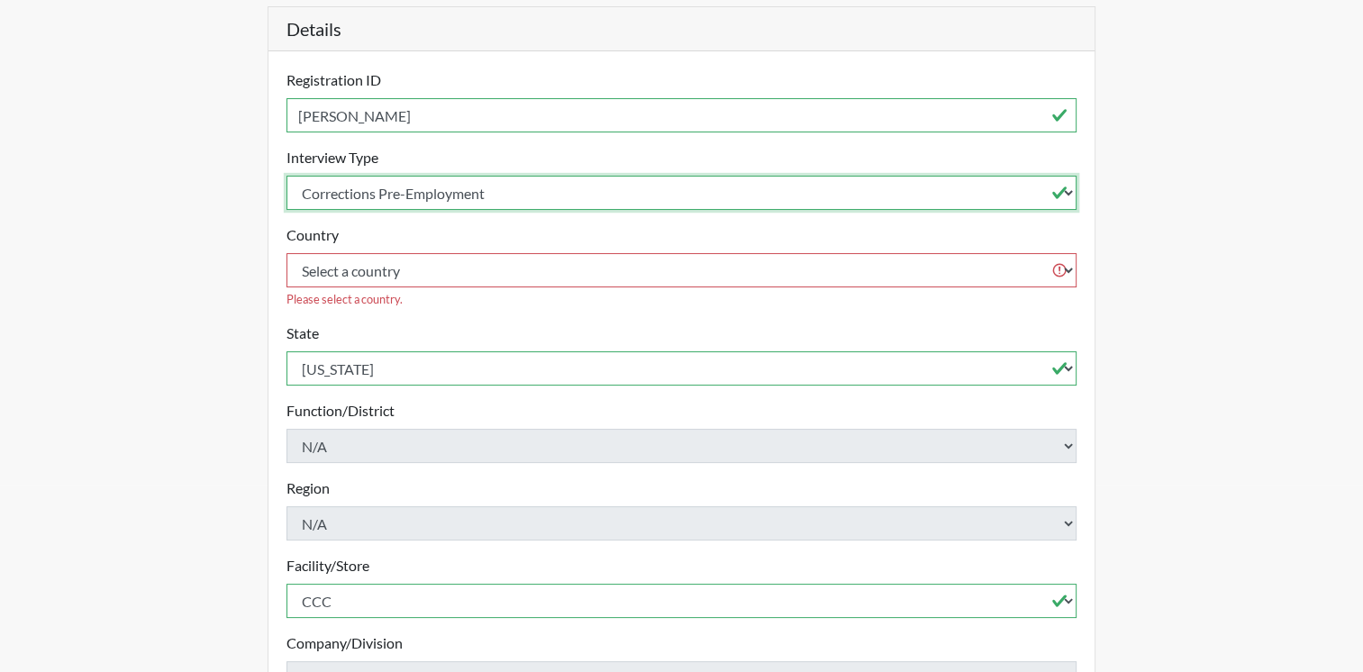
click at [286, 176] on select "Select an interview type Corrections Pre-Employment" at bounding box center [681, 193] width 791 height 34
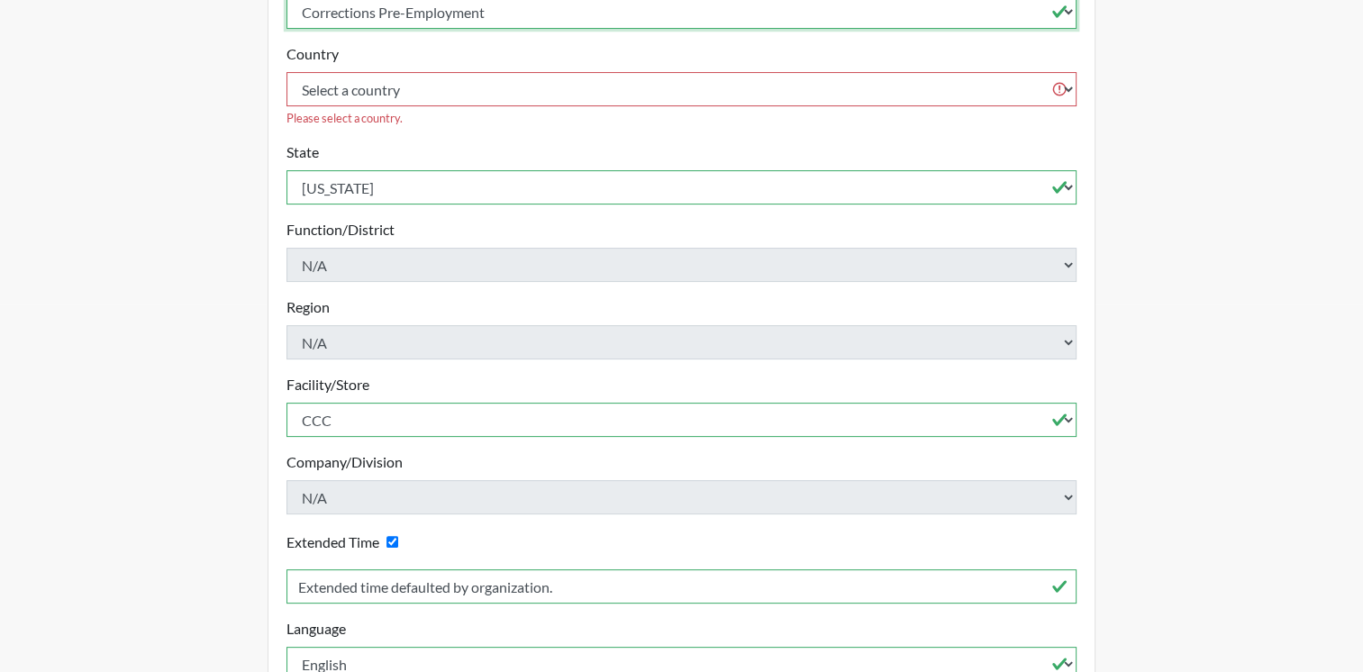
scroll to position [465, 0]
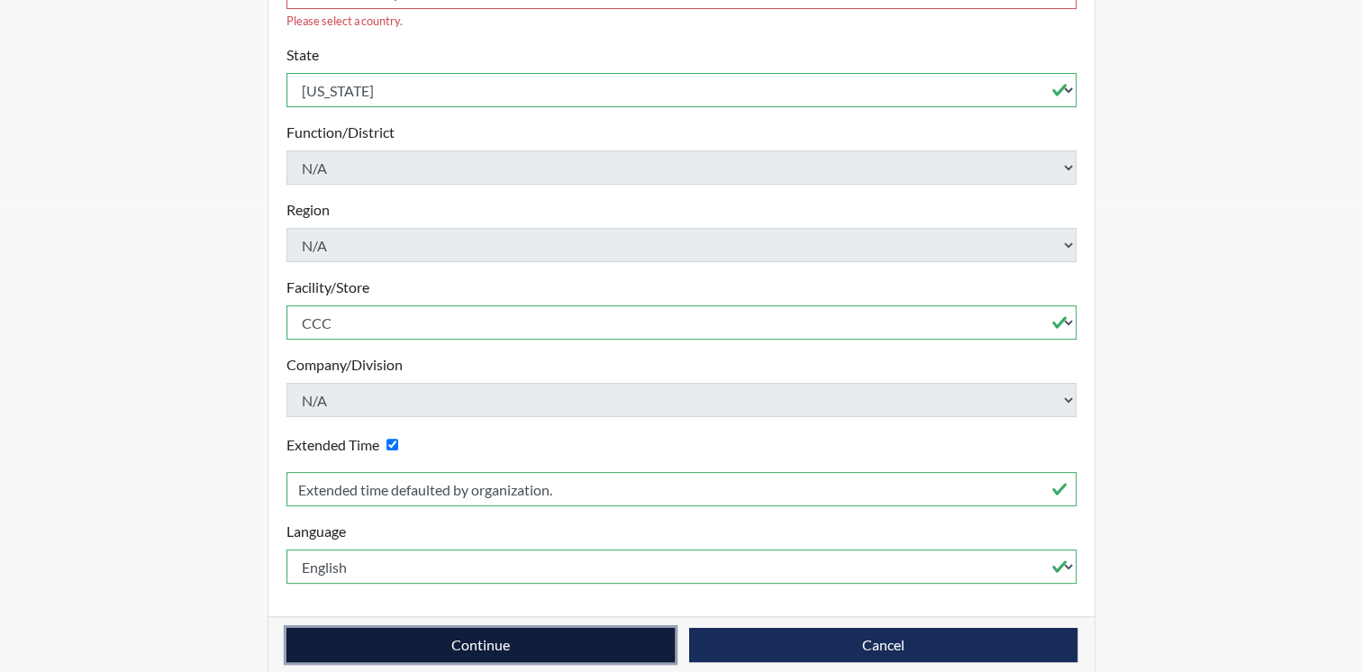
click at [595, 628] on button "Continue" at bounding box center [480, 645] width 388 height 34
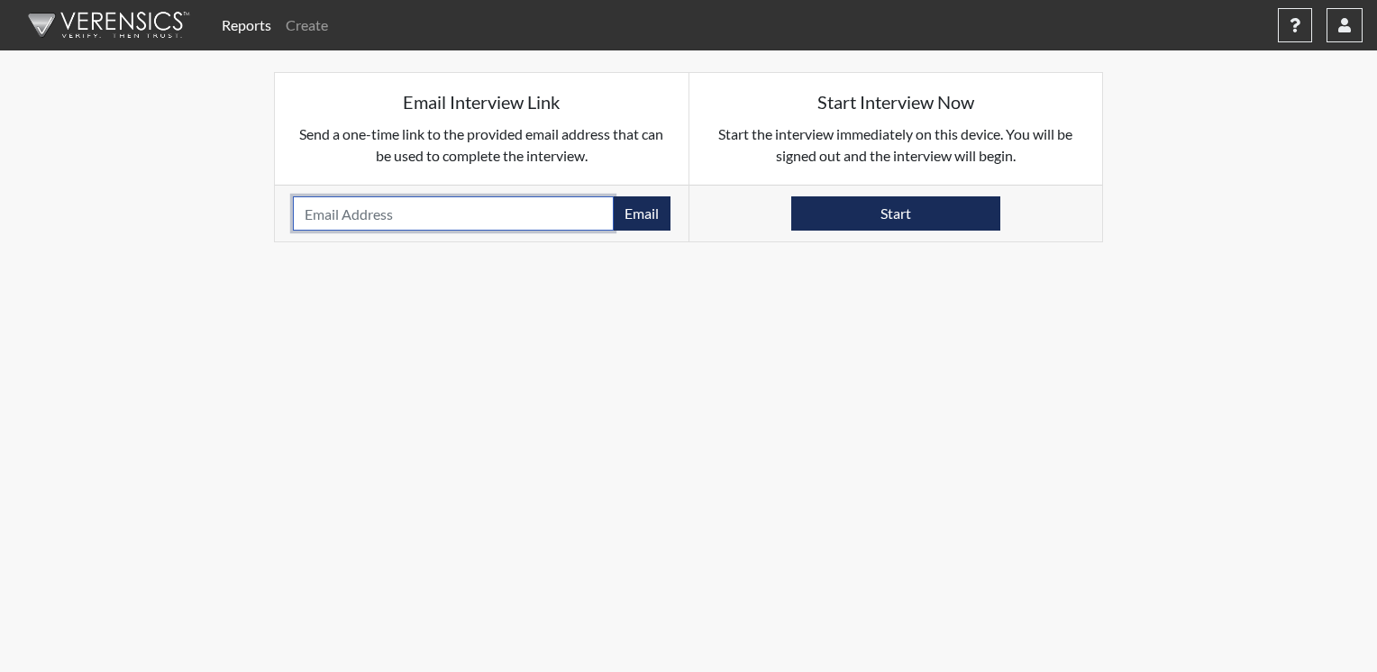
click at [334, 220] on input "email" at bounding box center [453, 213] width 321 height 34
type input "kathryn.parker@talberthouse.org"
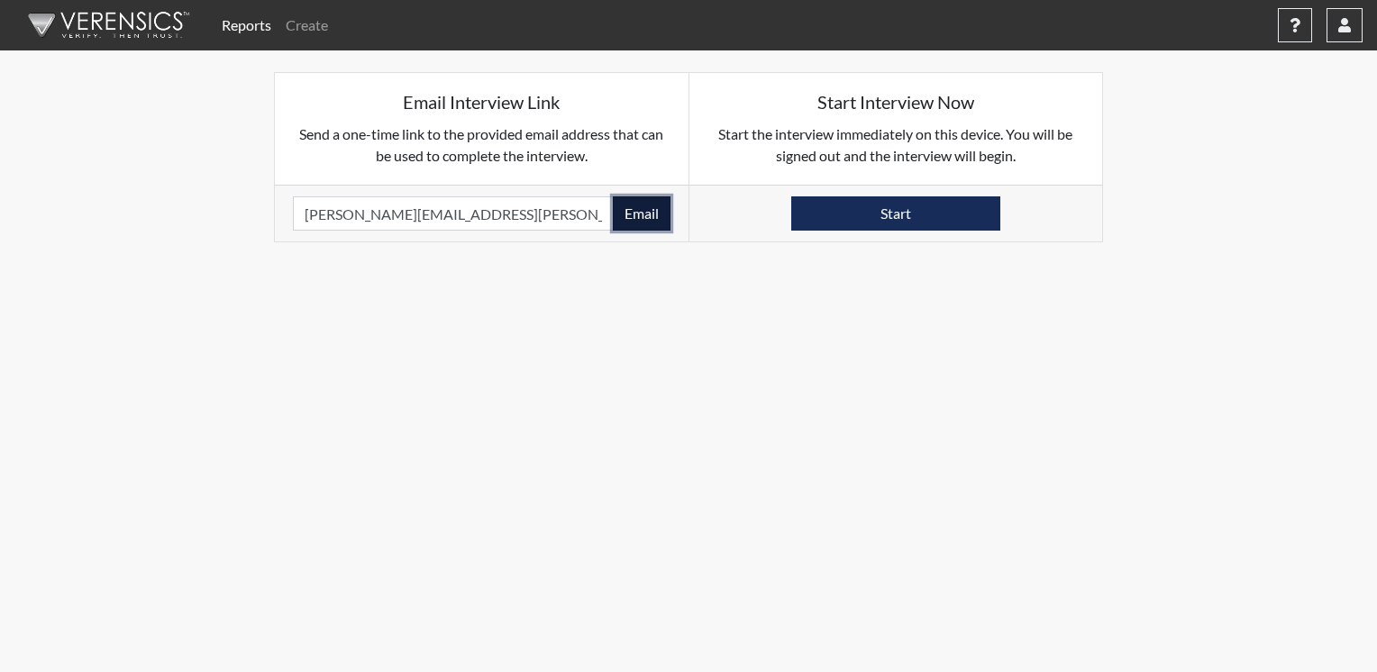
click at [641, 211] on button "Email" at bounding box center [642, 213] width 58 height 34
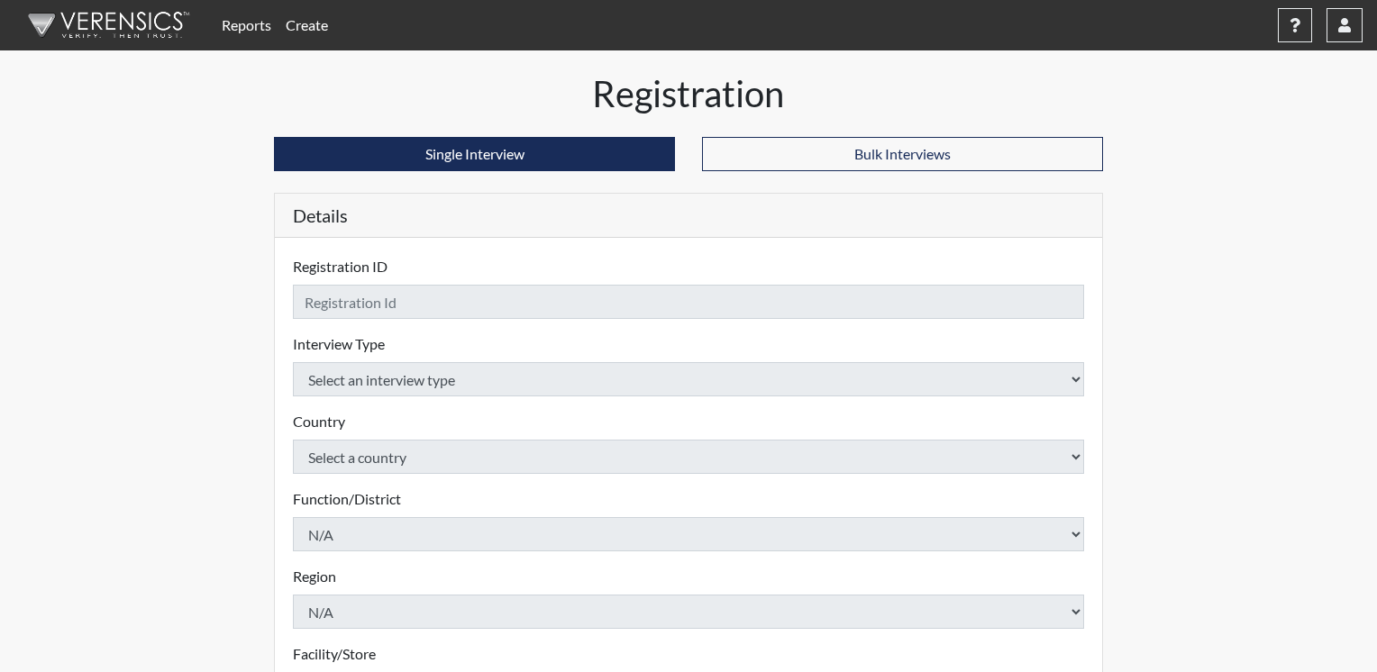
checkbox input "true"
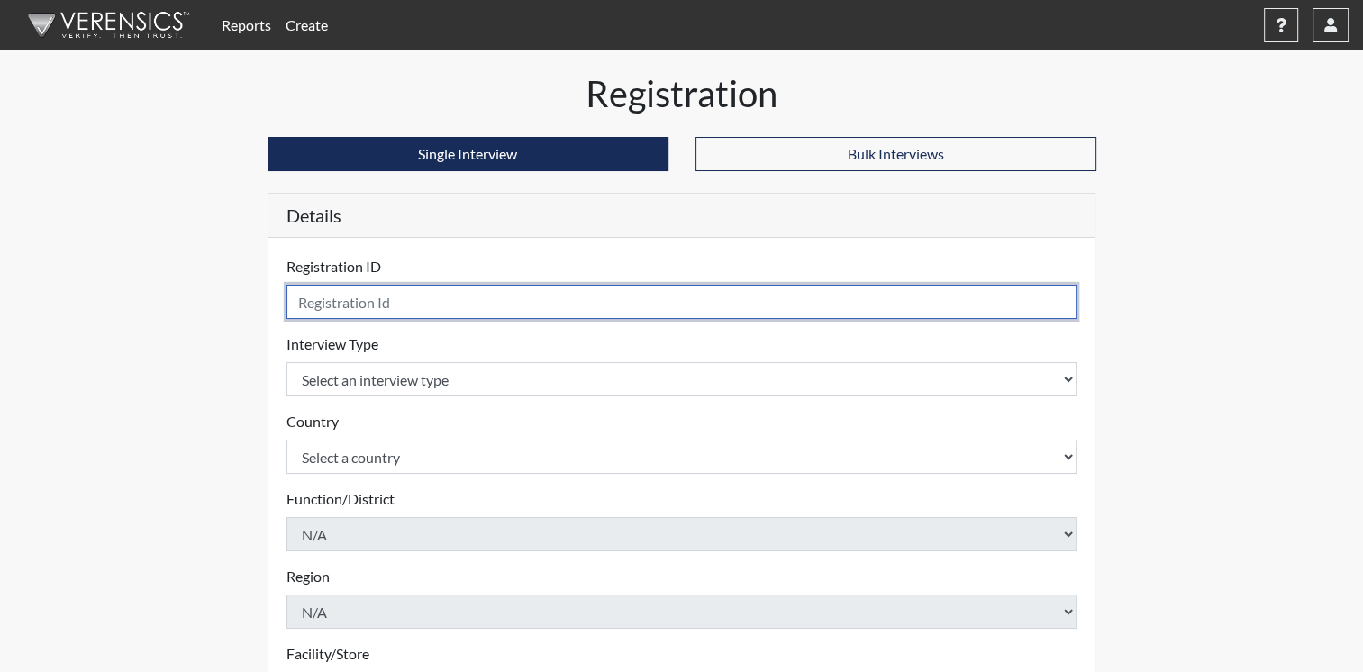
click at [490, 303] on input "text" at bounding box center [681, 302] width 791 height 34
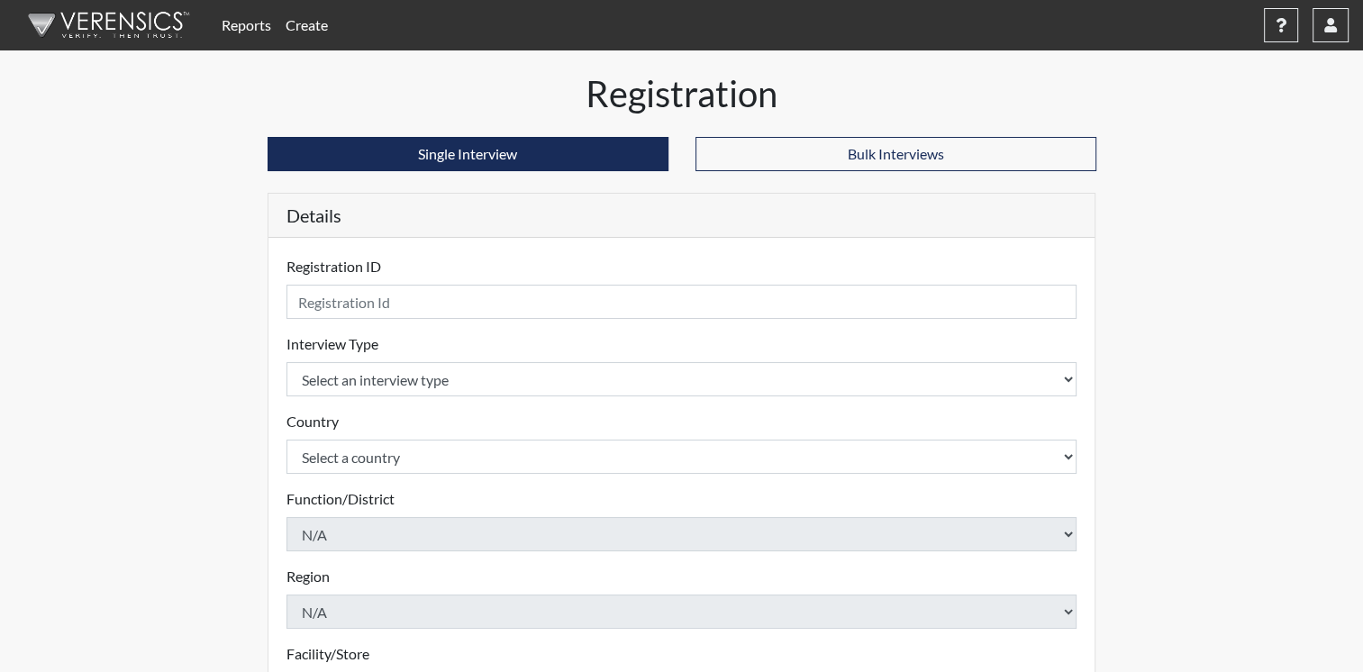
click at [246, 25] on link "Reports" at bounding box center [246, 25] width 64 height 36
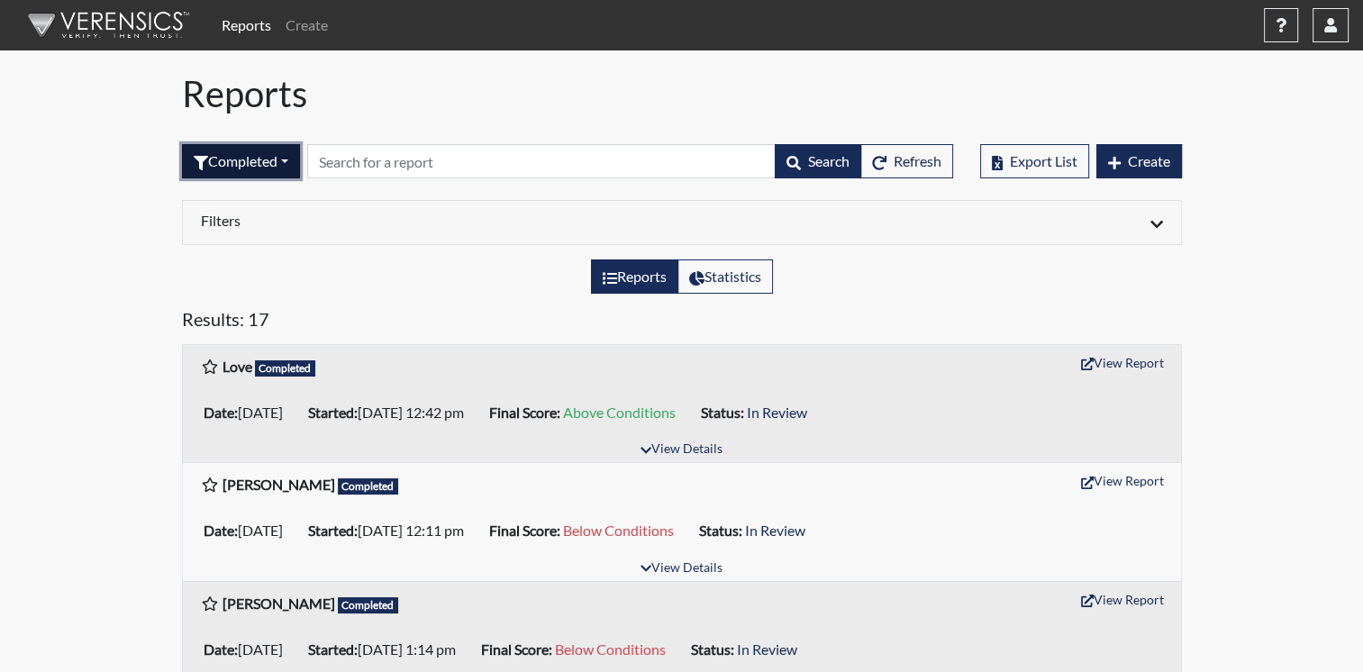
click at [283, 160] on button "Completed" at bounding box center [241, 161] width 118 height 34
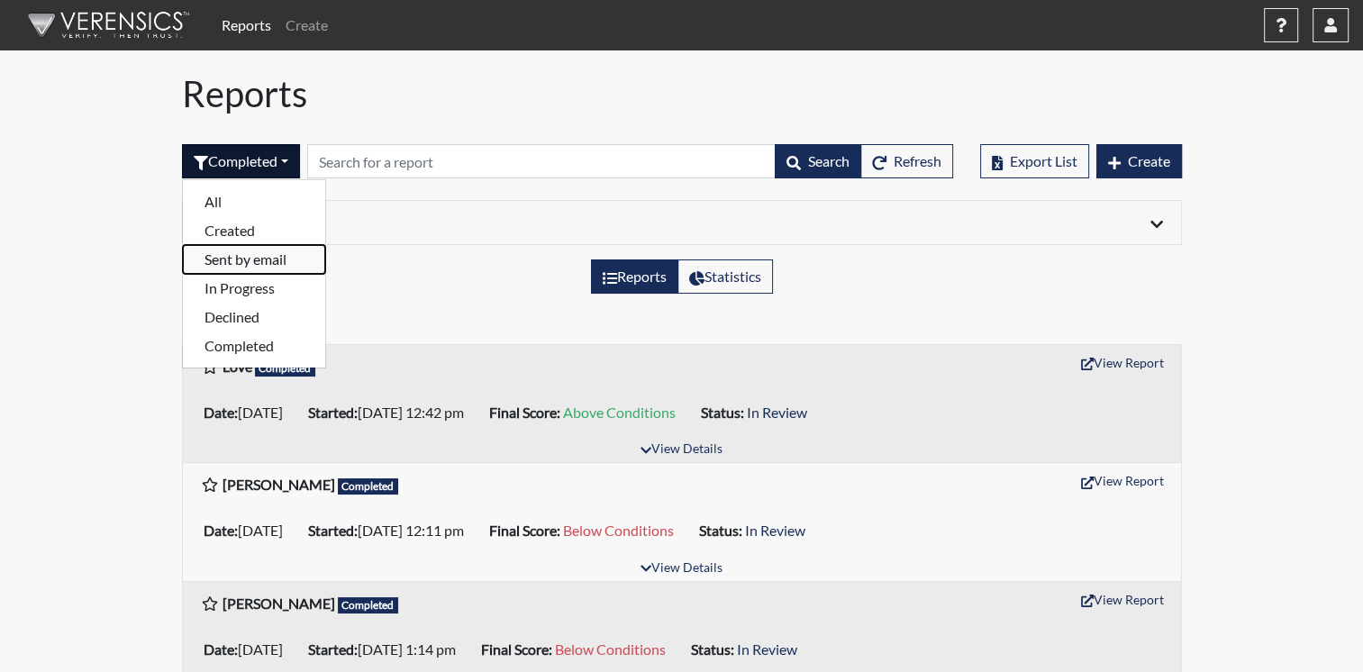
click at [269, 263] on button "Sent by email" at bounding box center [254, 259] width 142 height 29
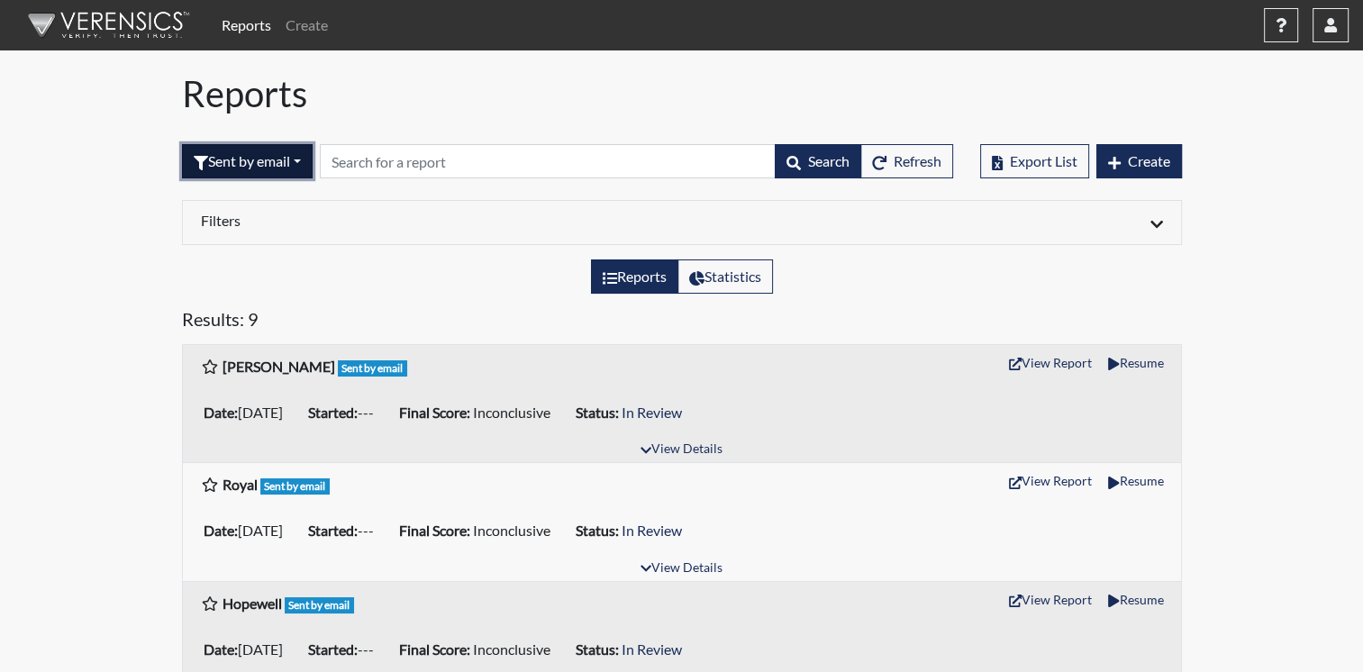
click at [305, 157] on button "Sent by email" at bounding box center [247, 161] width 131 height 34
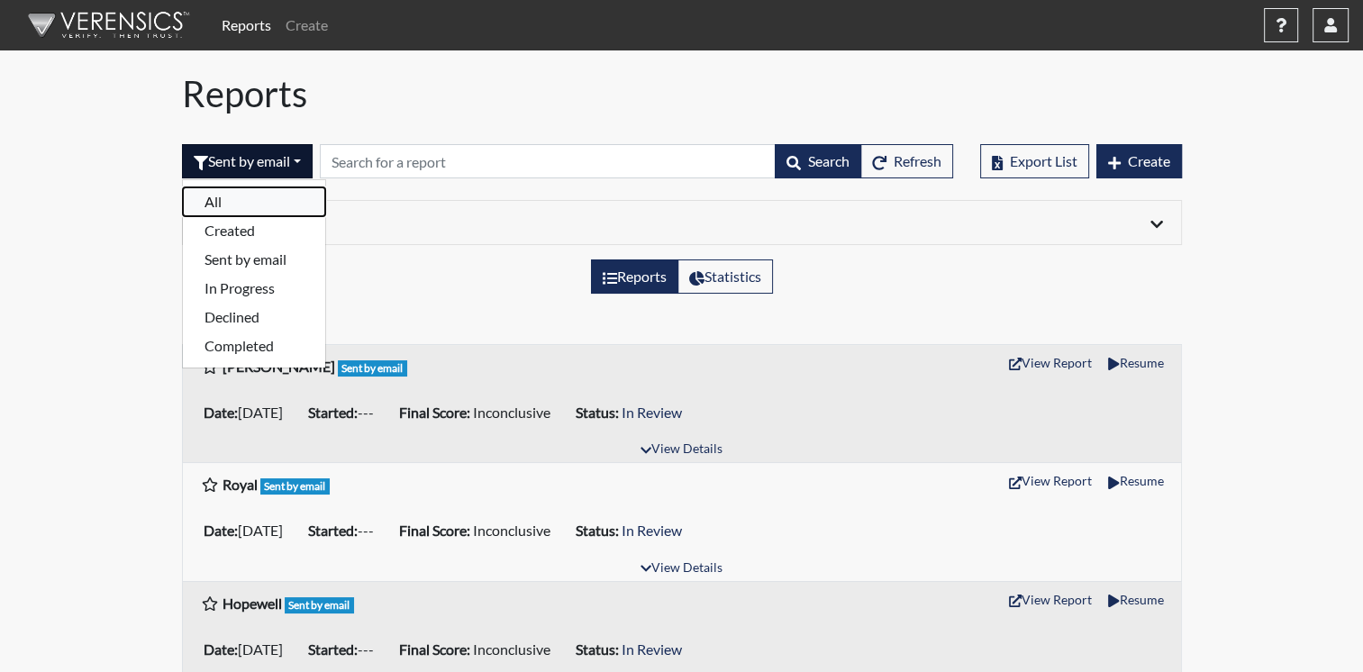
click at [280, 202] on button "All" at bounding box center [254, 201] width 142 height 29
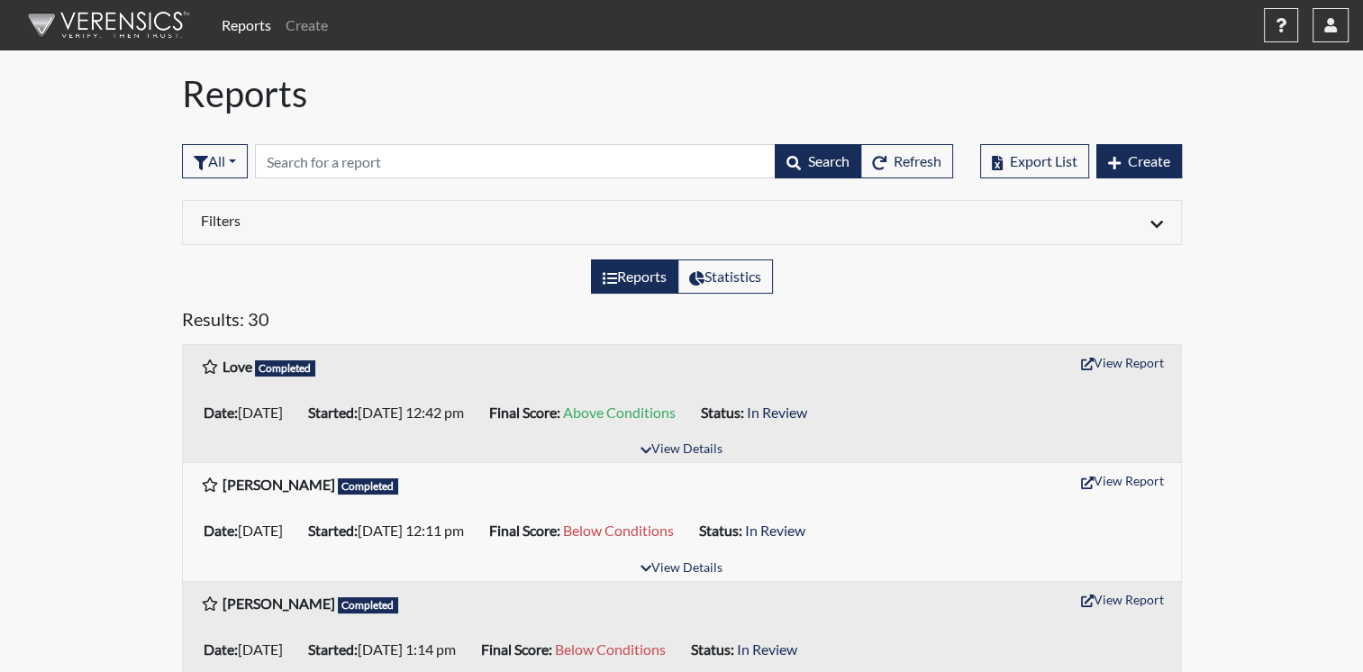
click at [248, 20] on link "Reports" at bounding box center [246, 25] width 64 height 36
click at [295, 27] on link "Create" at bounding box center [306, 25] width 57 height 36
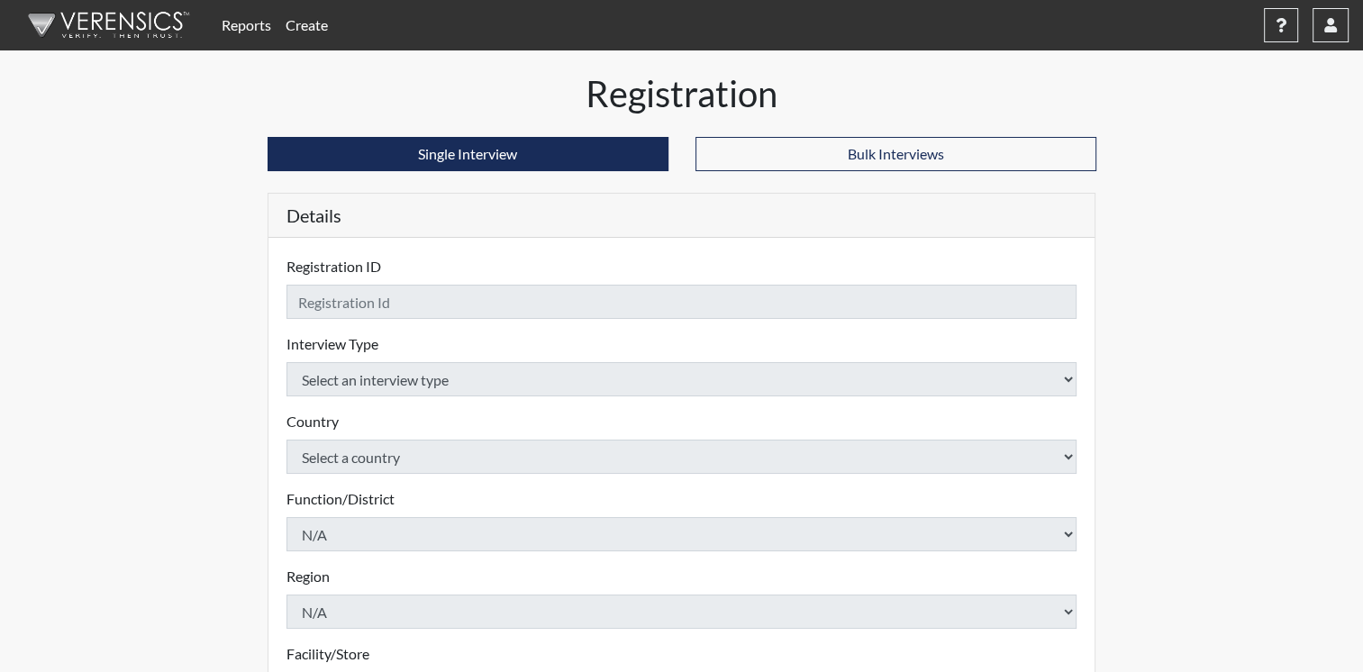
checkbox input "true"
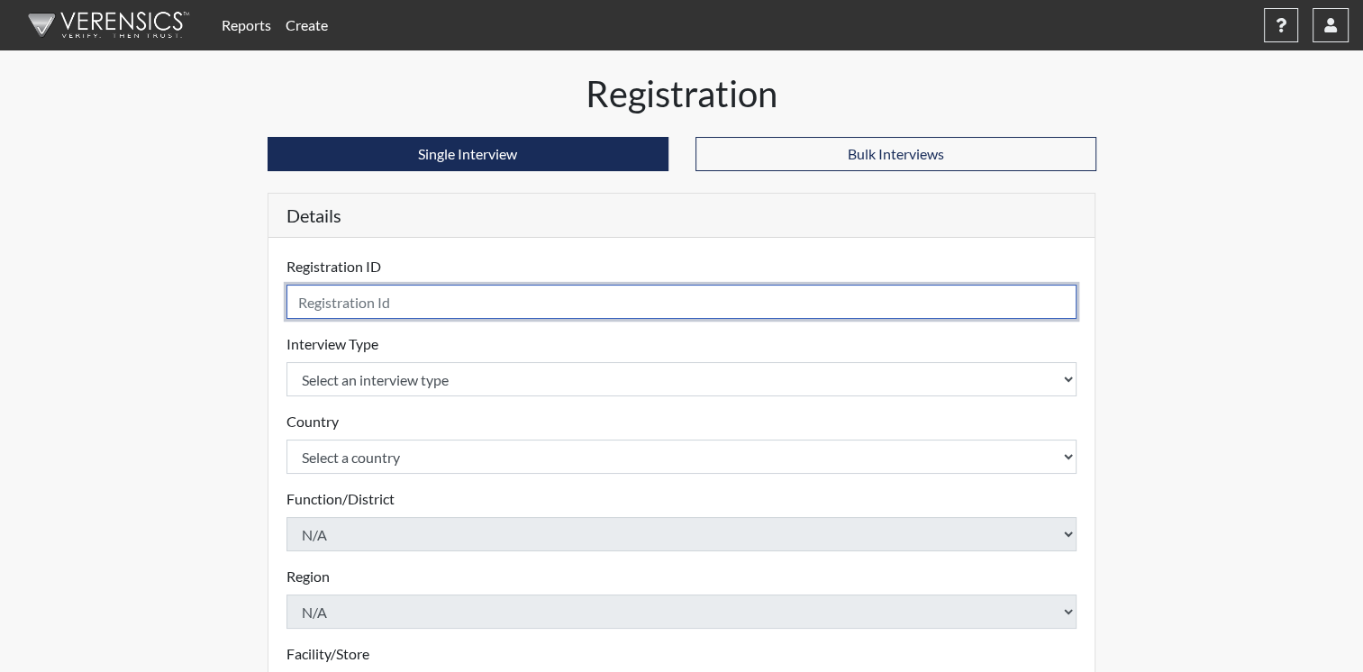
click at [343, 302] on input "text" at bounding box center [681, 302] width 791 height 34
type input "max"
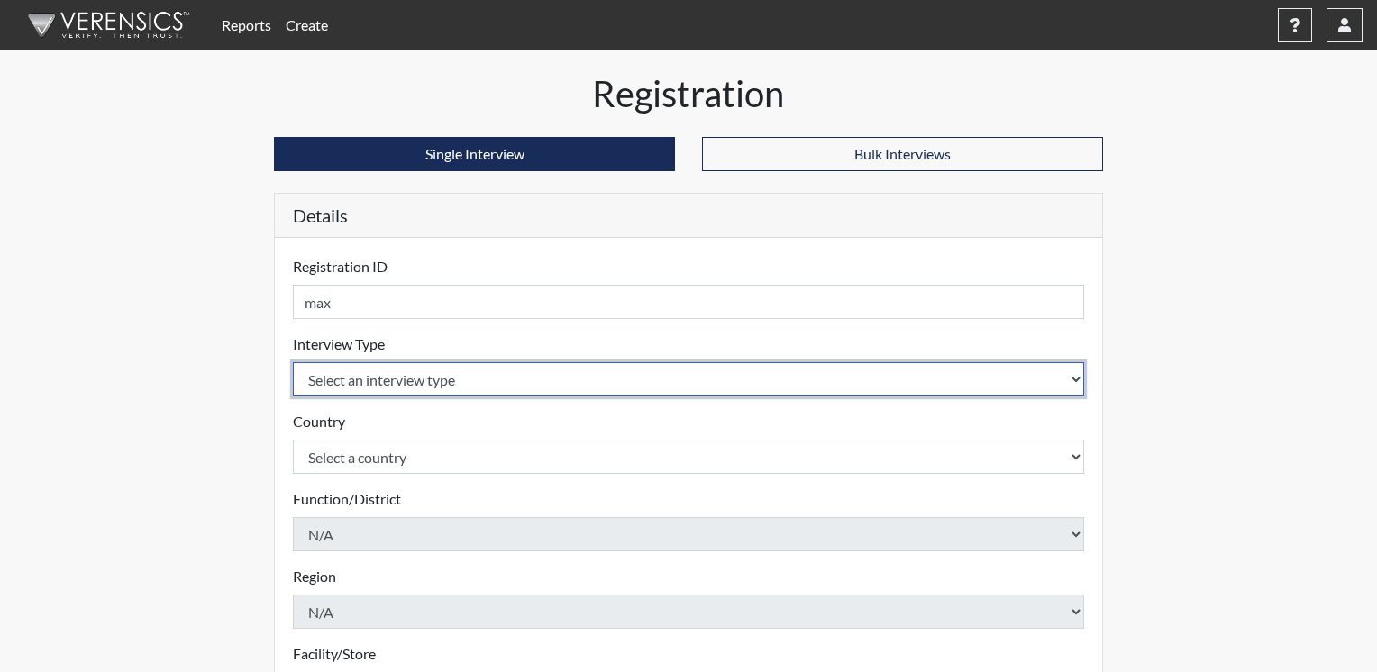
click at [840, 372] on body "Reports Create Help Center × Verensics Best Practices How to successfully use t…" at bounding box center [688, 336] width 1377 height 672
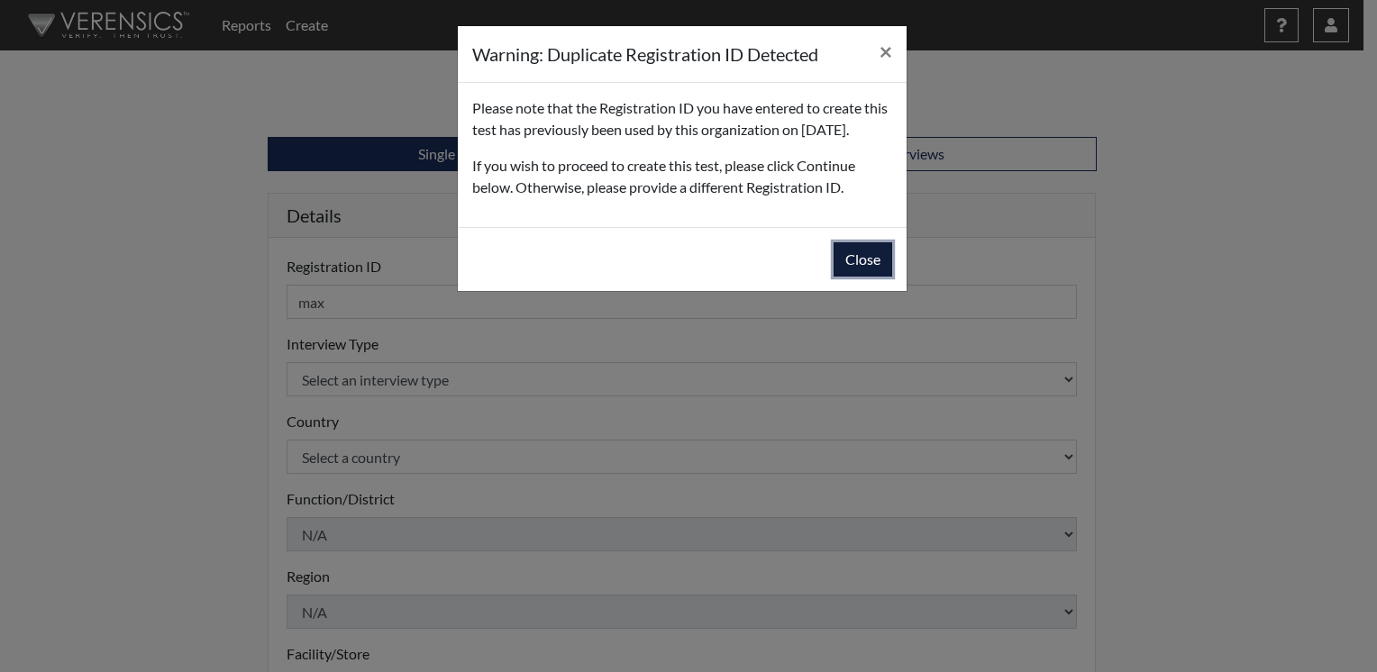
click at [854, 277] on button "Close" at bounding box center [862, 259] width 59 height 34
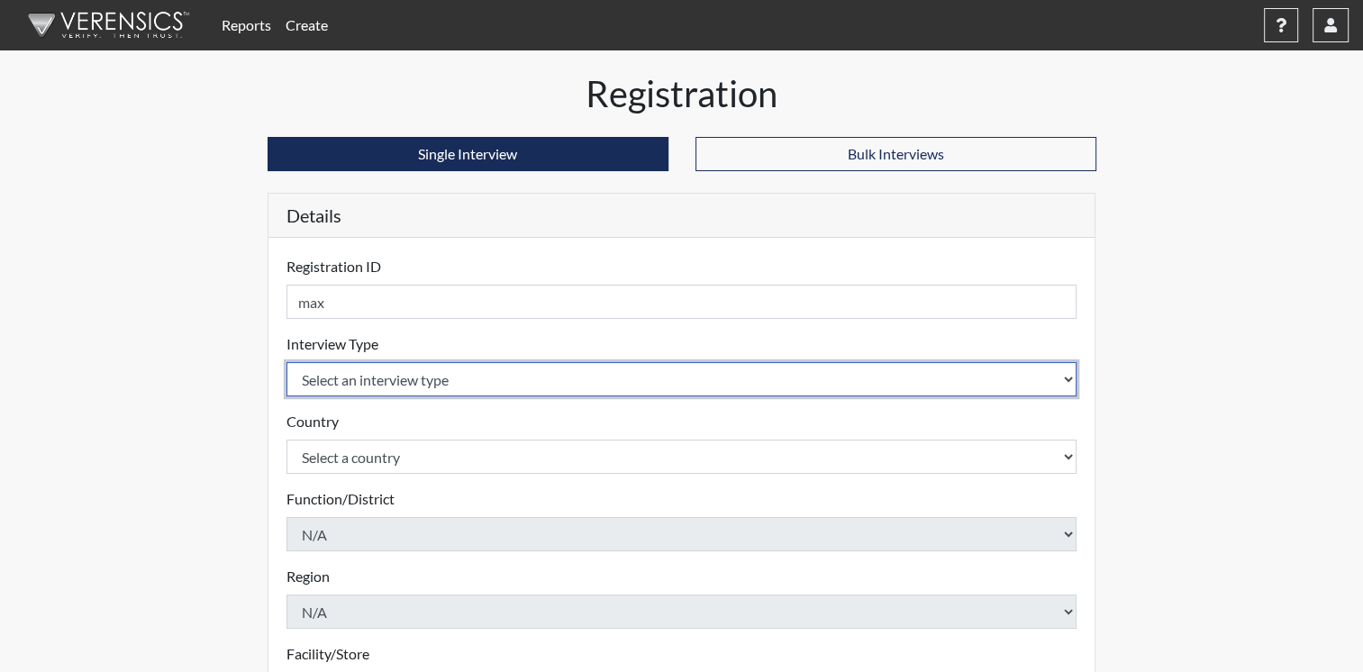
click at [1069, 380] on select "Select an interview type Corrections Pre-Employment" at bounding box center [681, 379] width 791 height 34
select select "ff733e93-e1bf-11ea-9c9f-0eff0cf7eb8f"
click at [286, 362] on select "Select an interview type Corrections Pre-Employment" at bounding box center [681, 379] width 791 height 34
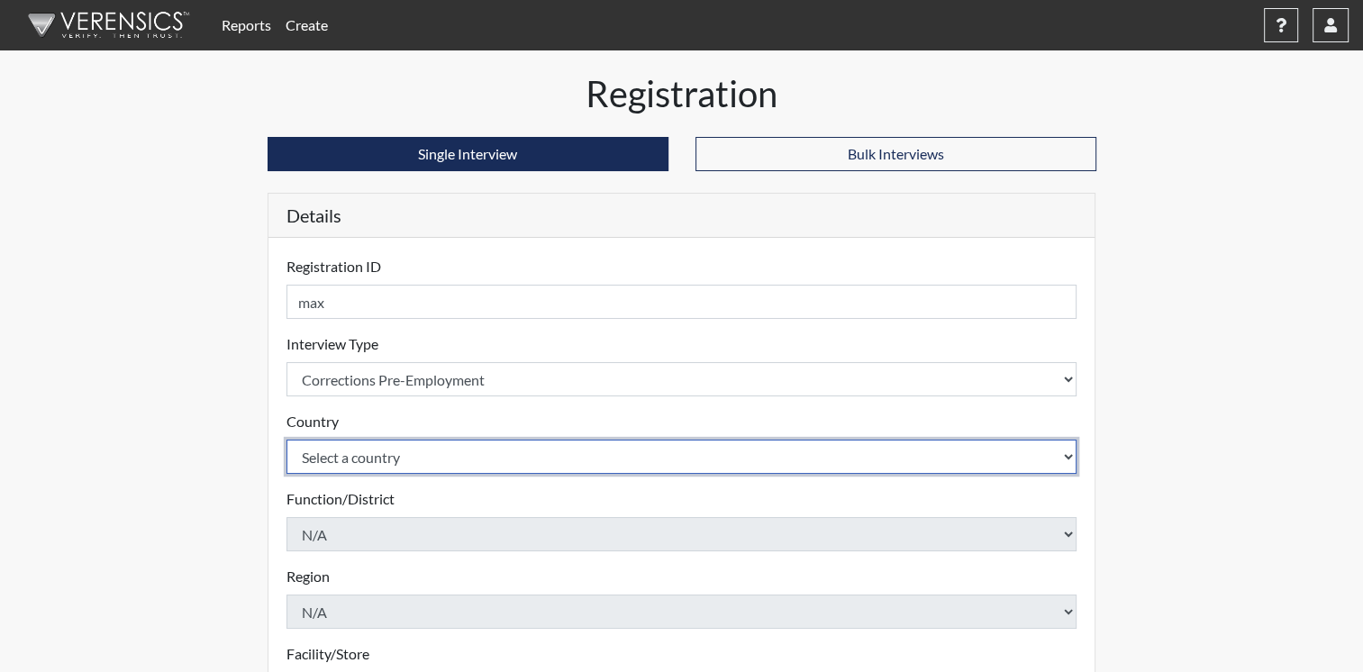
click at [1068, 459] on select "Select a country [GEOGRAPHIC_DATA] [GEOGRAPHIC_DATA]" at bounding box center [681, 457] width 791 height 34
select select "united-states-of-[GEOGRAPHIC_DATA]"
click at [286, 440] on select "Select a country [GEOGRAPHIC_DATA] [GEOGRAPHIC_DATA]" at bounding box center [681, 457] width 791 height 34
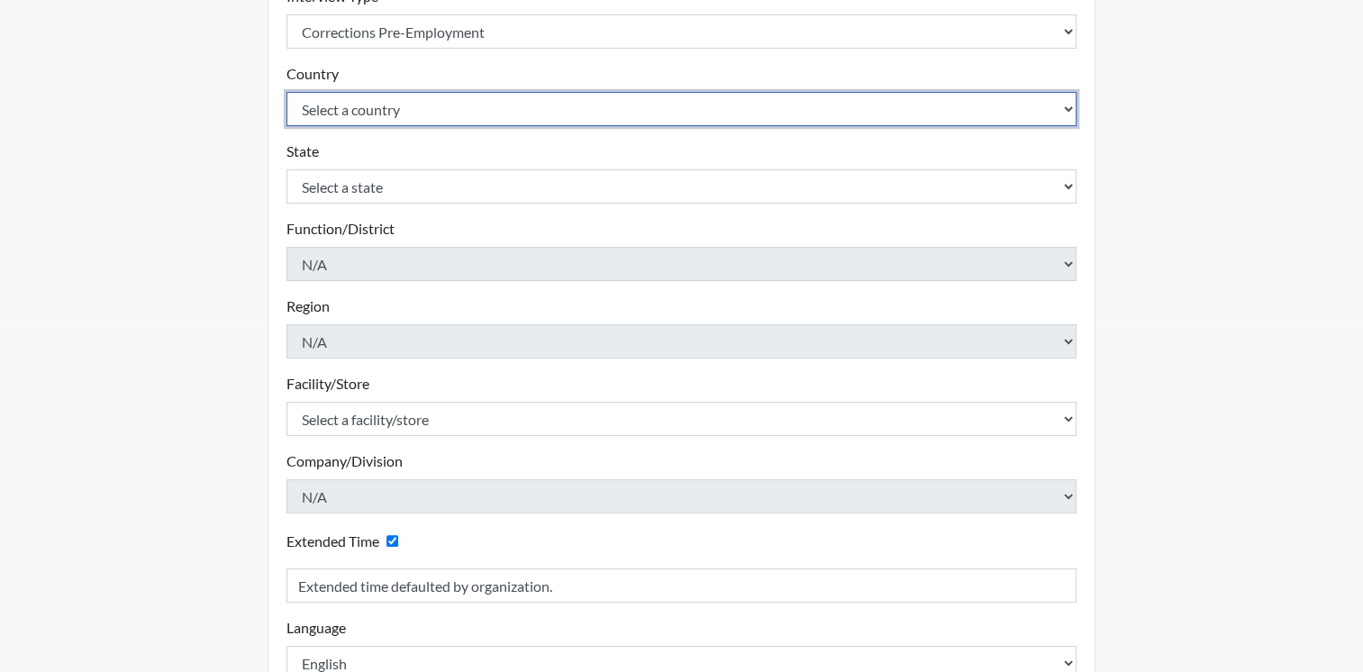
scroll to position [346, 0]
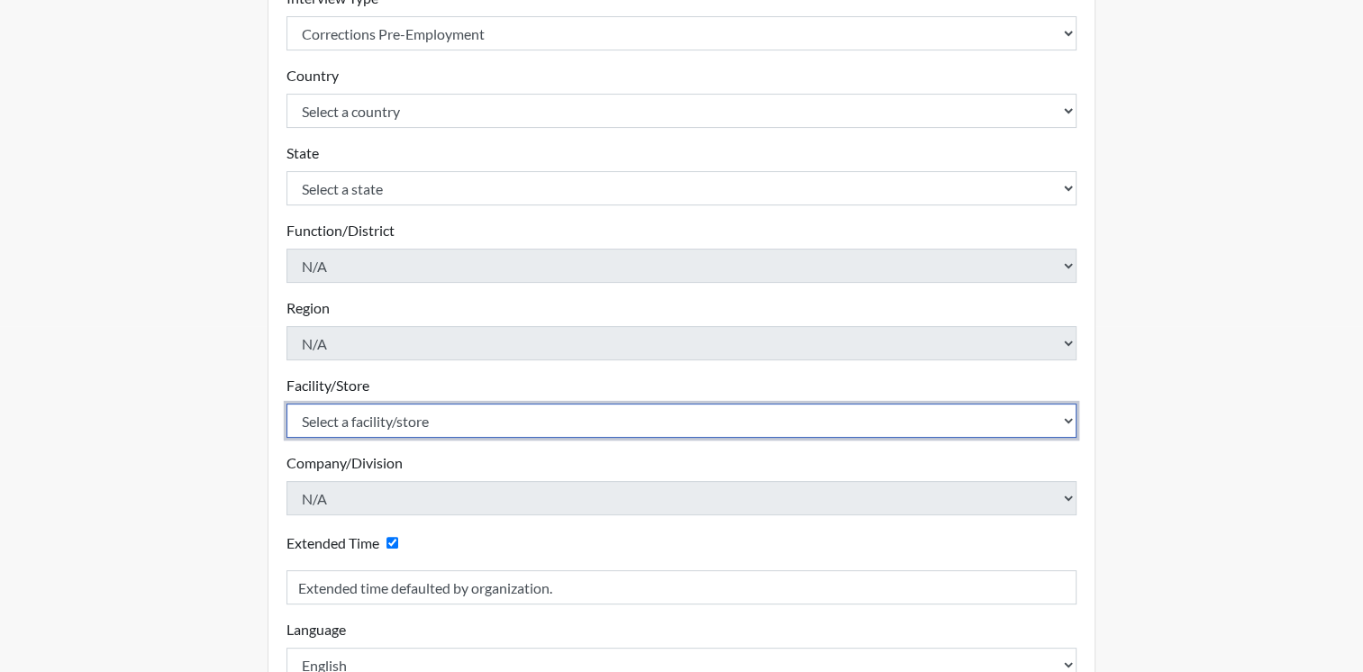
click at [1070, 422] on select "Select a facility/store ADAPT CCC Pathways/[GEOGRAPHIC_DATA] TCC" at bounding box center [681, 421] width 791 height 34
select select "c0089e54-acf4-4f98-a681-b51a00f91fb7"
click at [286, 404] on select "Select a facility/store ADAPT CCC Pathways/[GEOGRAPHIC_DATA] TCC" at bounding box center [681, 421] width 791 height 34
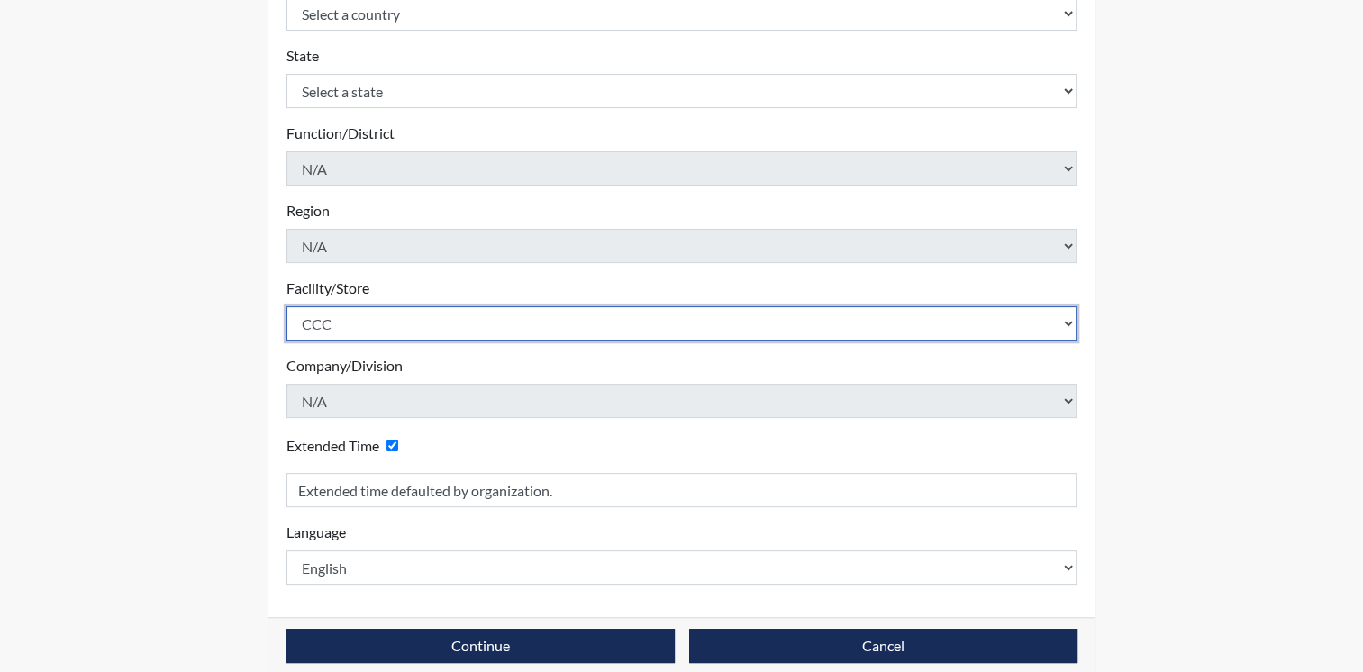
scroll to position [465, 0]
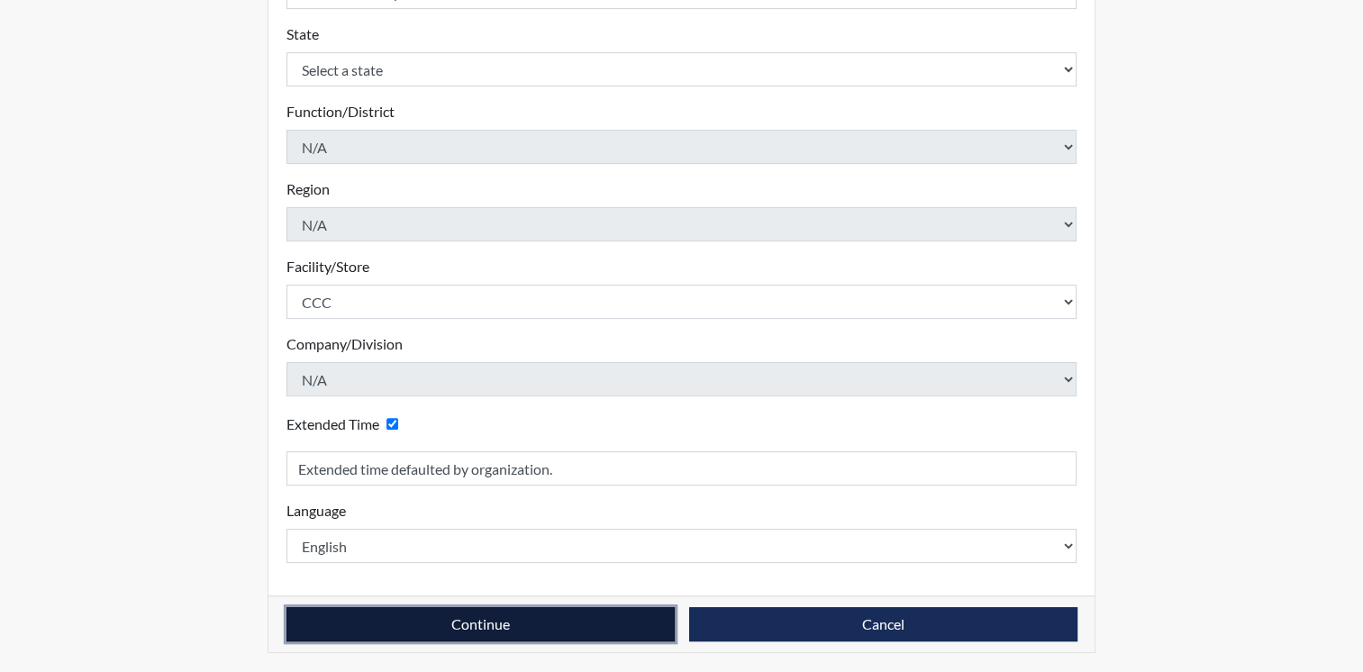
click at [633, 623] on button "Continue" at bounding box center [480, 624] width 388 height 34
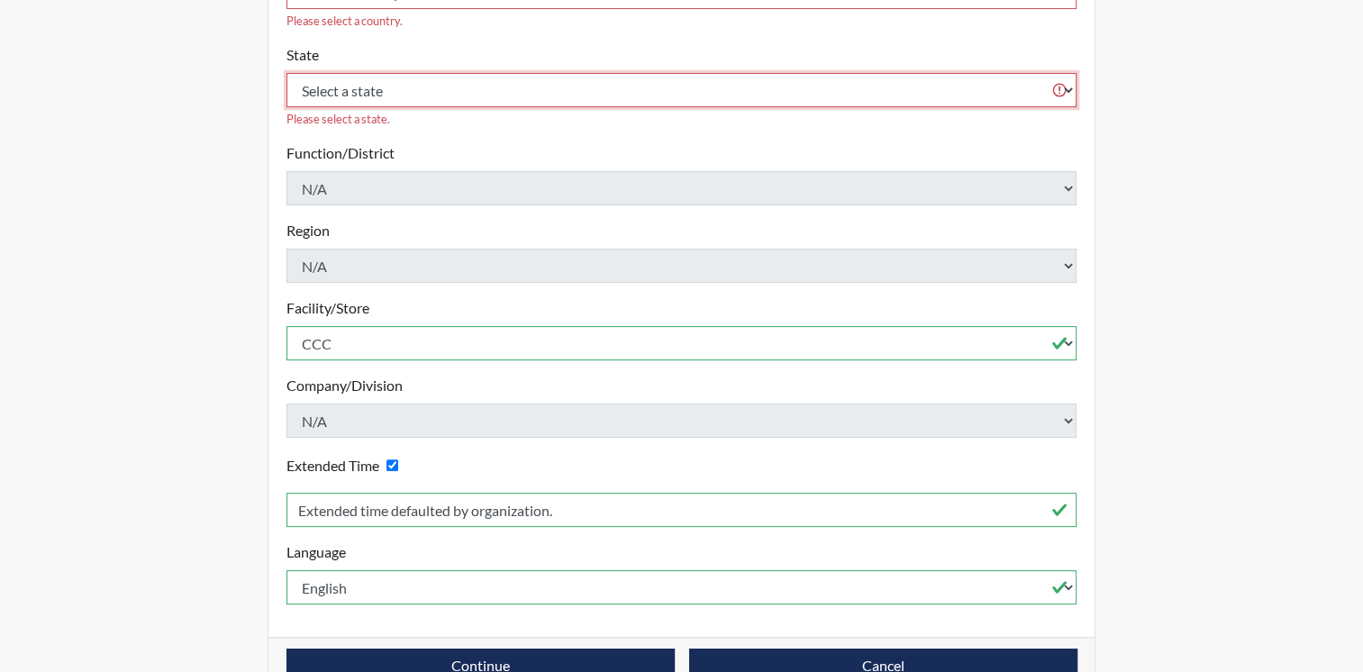
click at [642, 73] on select "Select a state [US_STATE] [US_STATE] [US_STATE] [US_STATE] [US_STATE] [US_STATE…" at bounding box center [681, 90] width 791 height 34
select select "OH"
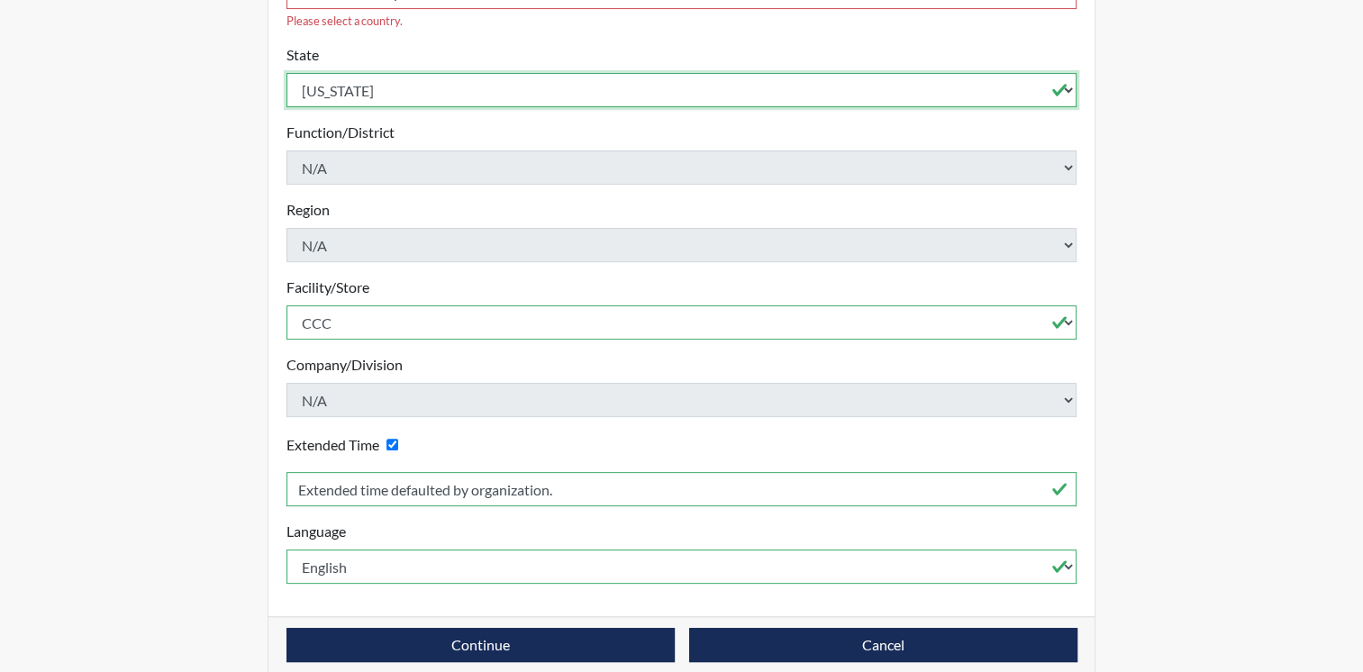
click at [286, 73] on select "Select a state [US_STATE] [US_STATE] [US_STATE] [US_STATE] [US_STATE] [US_STATE…" at bounding box center [681, 90] width 791 height 34
click at [420, 559] on select "English Spanish" at bounding box center [681, 567] width 791 height 34
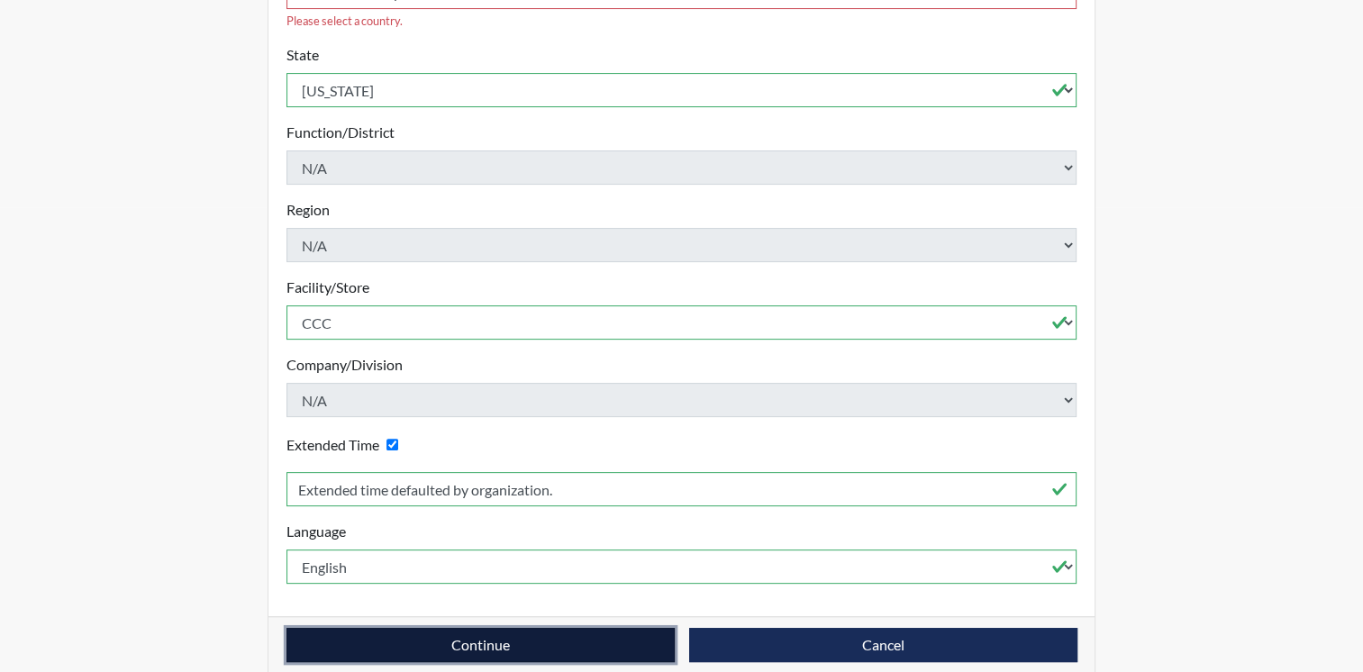
click at [476, 628] on button "Continue" at bounding box center [480, 645] width 388 height 34
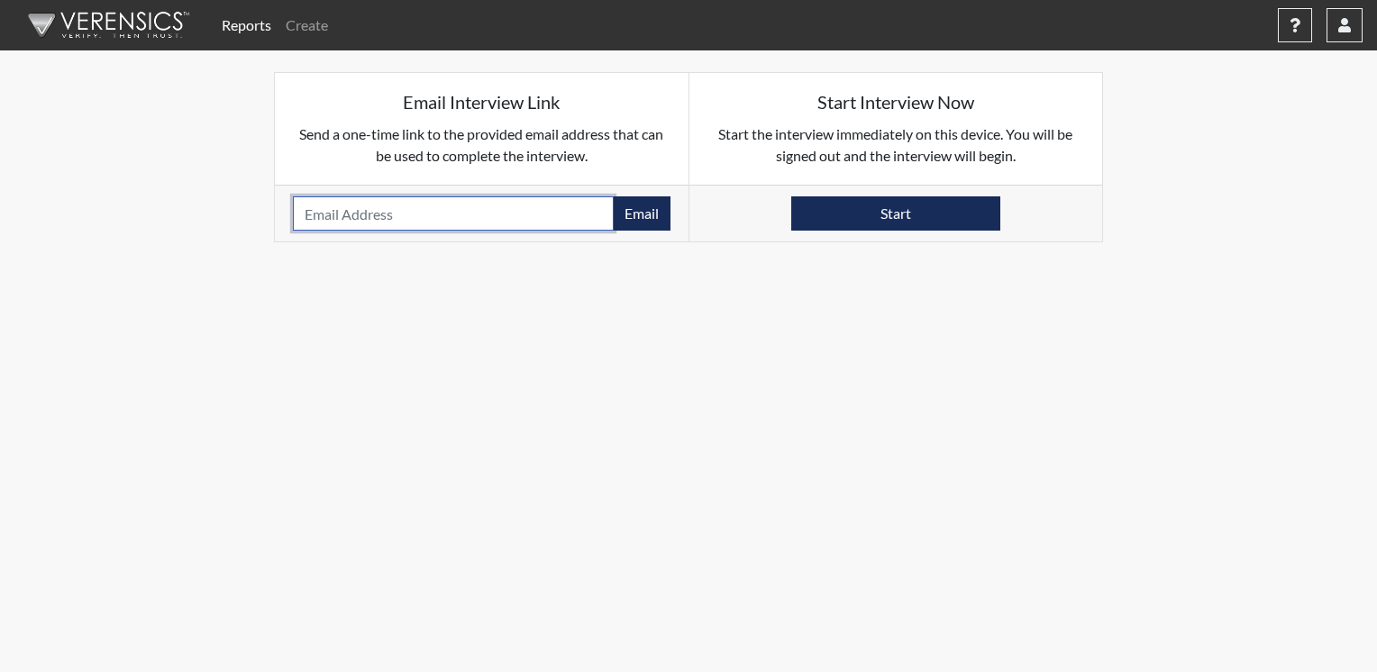
click at [410, 214] on input "email" at bounding box center [453, 213] width 321 height 34
type input "[PERSON_NAME][EMAIL_ADDRESS][DOMAIN_NAME]"
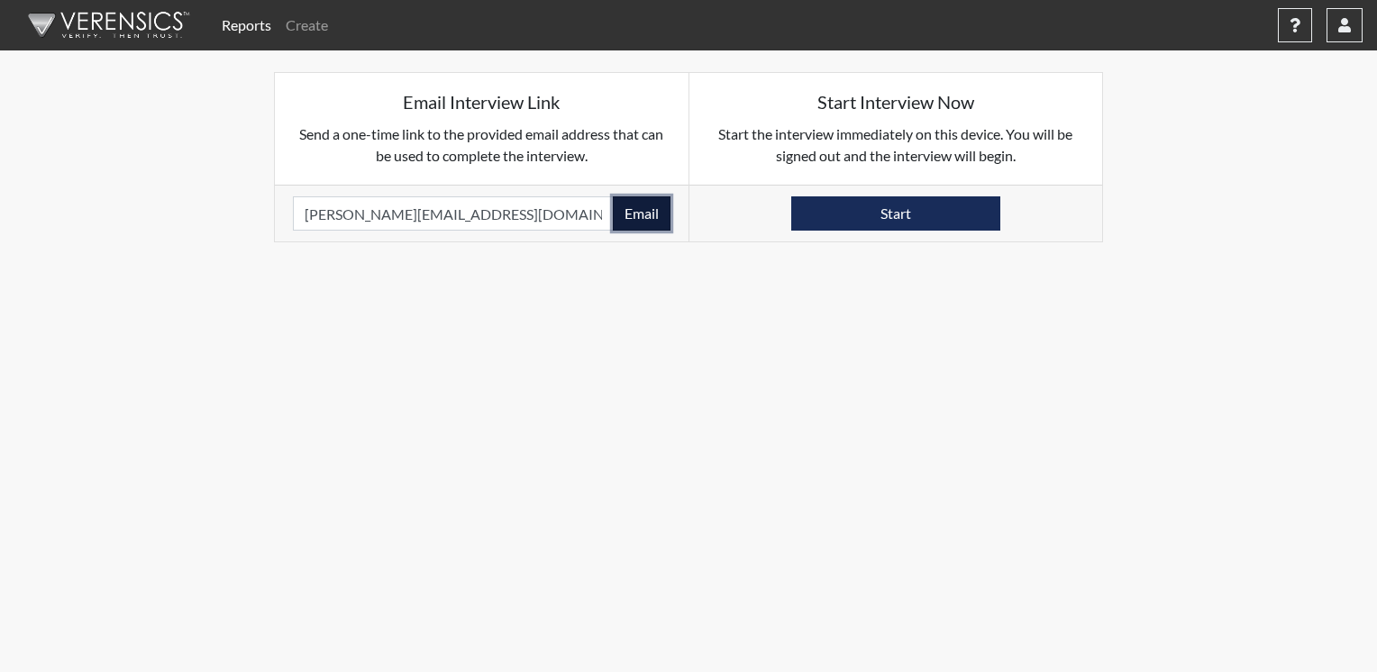
click at [645, 211] on button "Email" at bounding box center [642, 213] width 58 height 34
